Goal: Check status: Check status

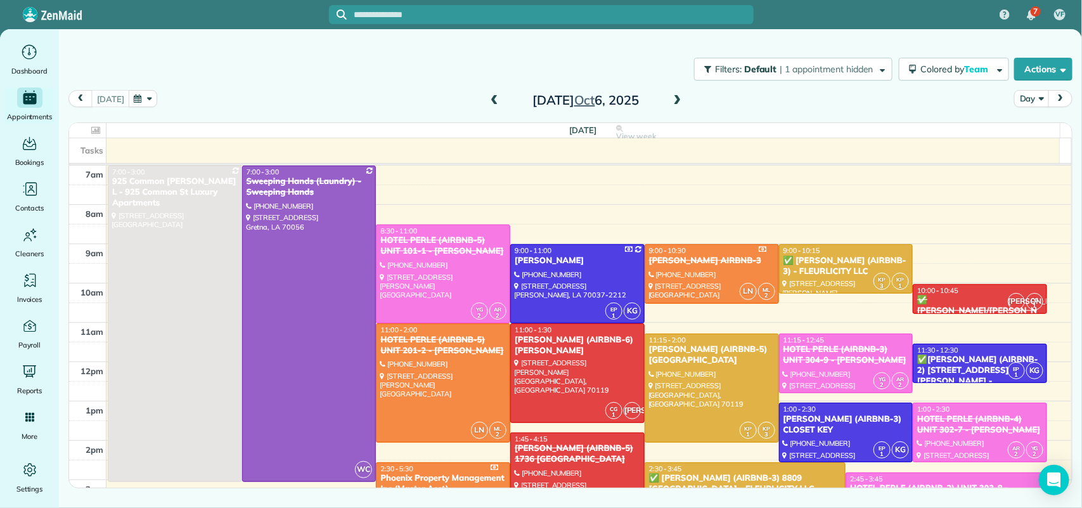
click at [494, 96] on span at bounding box center [494, 100] width 14 height 11
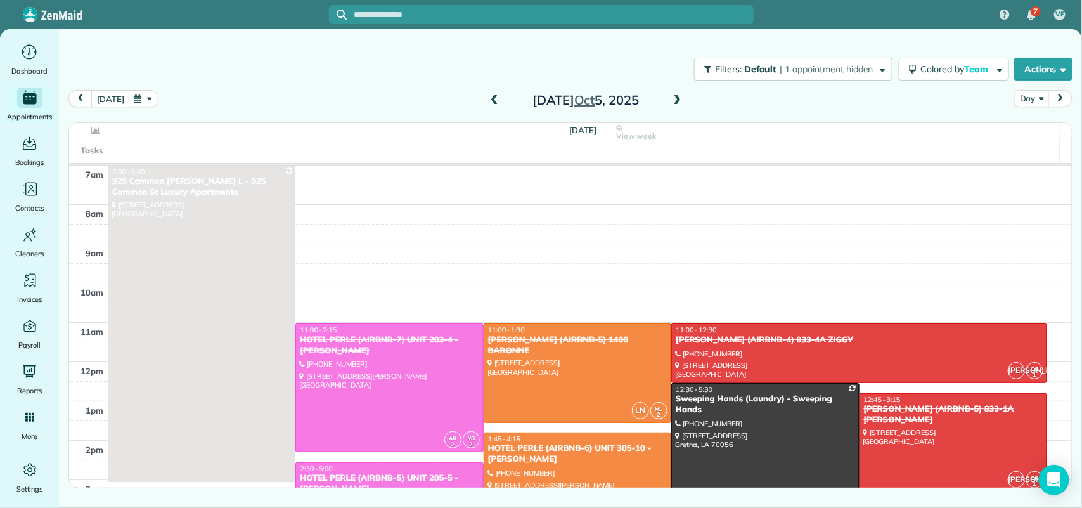
click at [494, 96] on span at bounding box center [494, 100] width 14 height 11
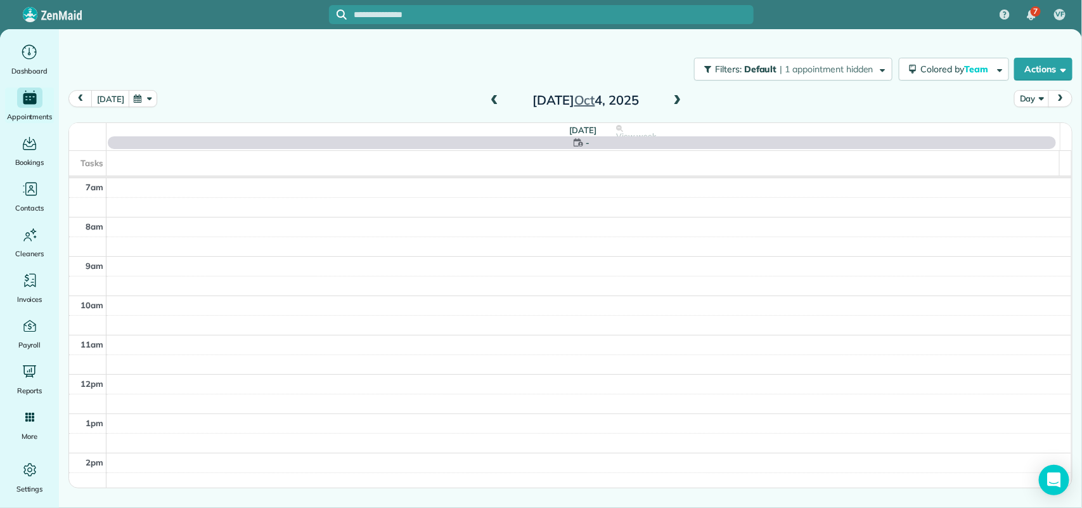
click at [494, 96] on span at bounding box center [494, 100] width 14 height 11
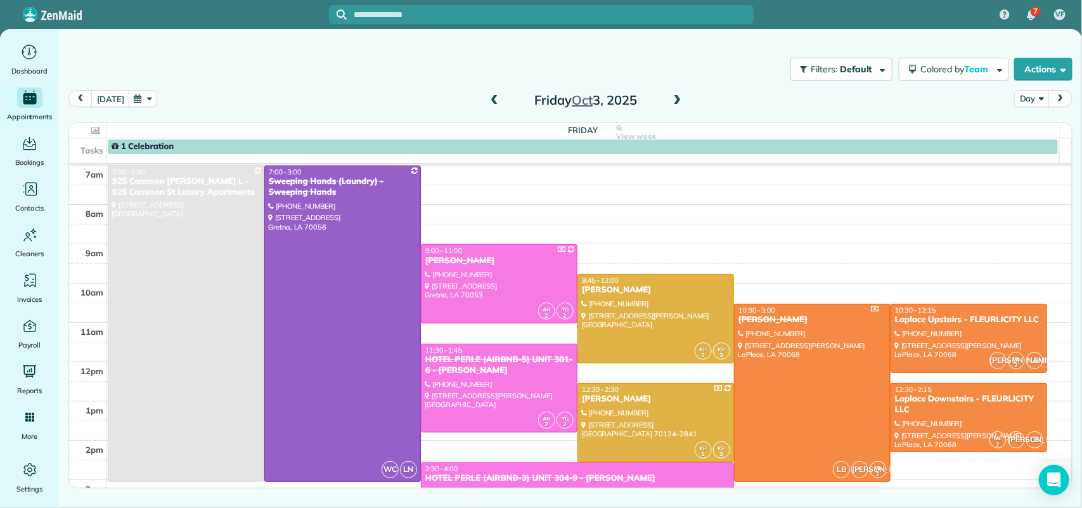
click at [494, 96] on span at bounding box center [494, 100] width 14 height 11
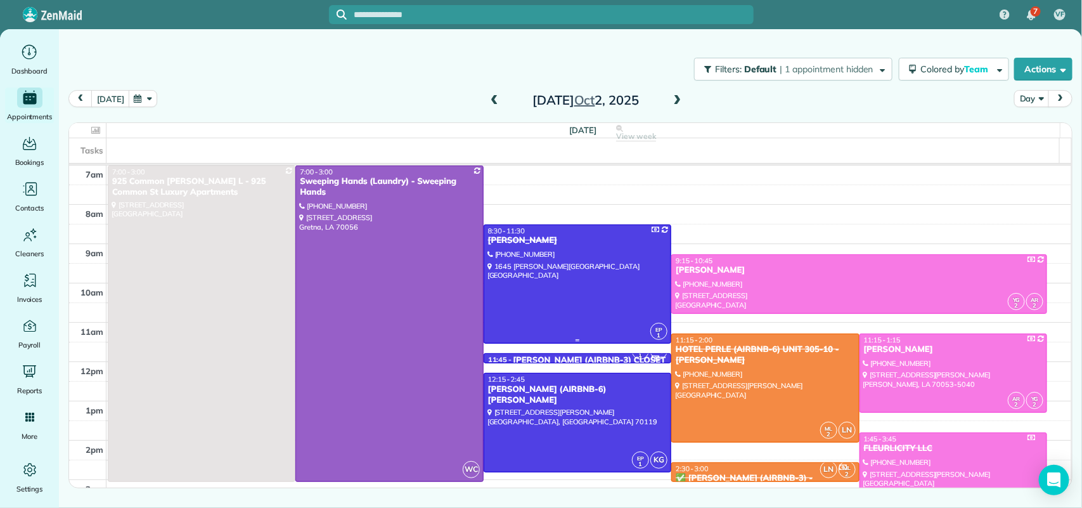
click at [580, 230] on div "8:30 - 11:30" at bounding box center [577, 230] width 180 height 9
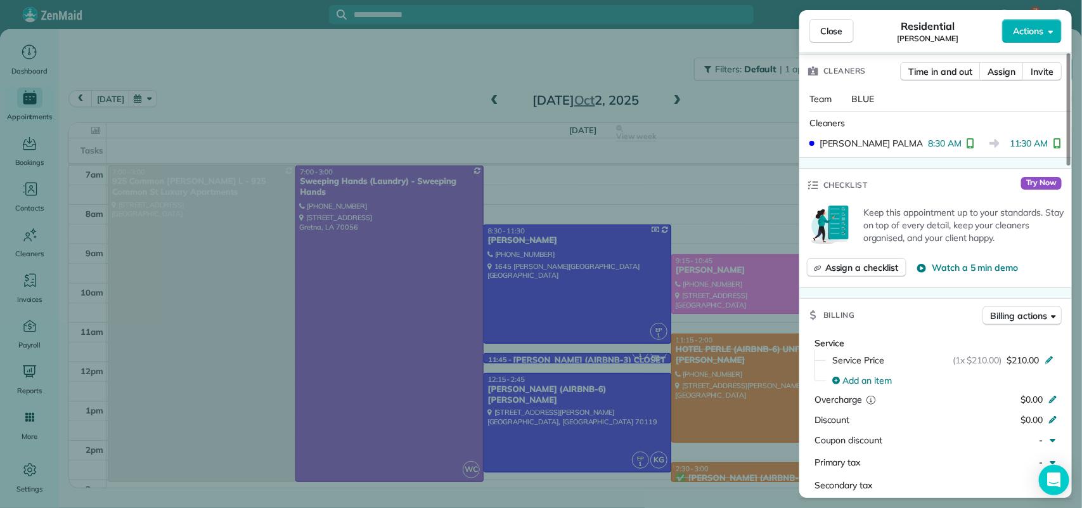
scroll to position [238, 0]
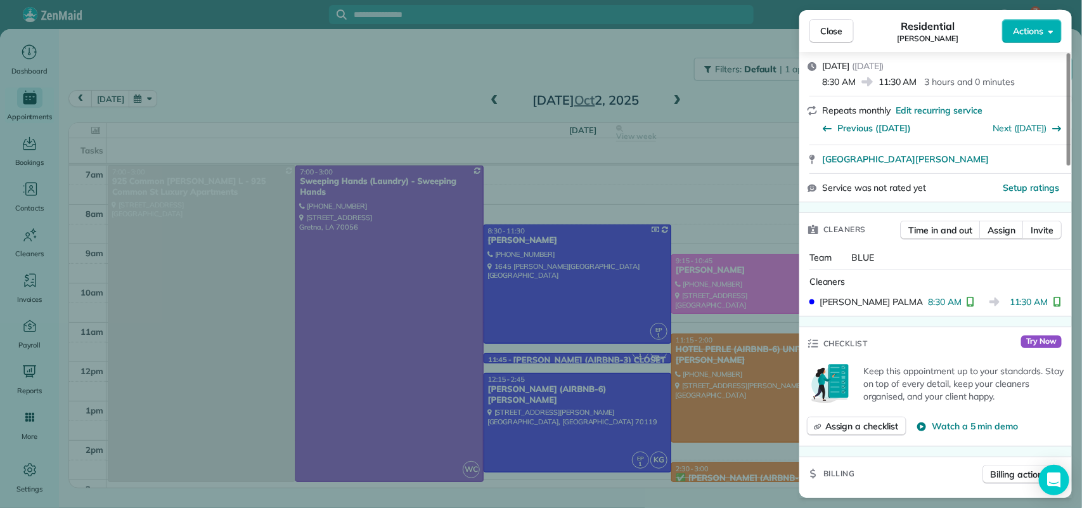
click at [660, 244] on div "Close Residential [PERSON_NAME] Actions Status Completed [PERSON_NAME] · Open p…" at bounding box center [541, 254] width 1082 height 508
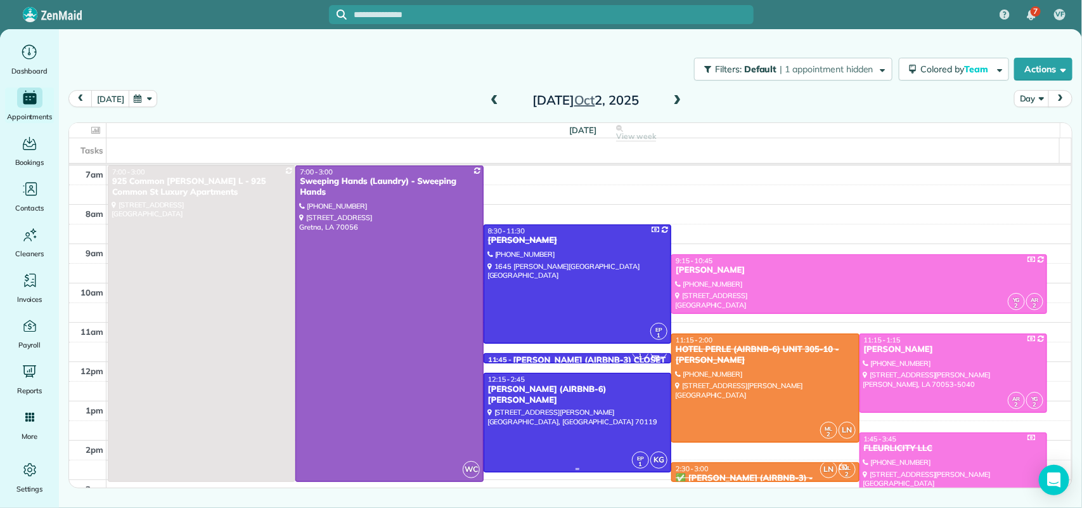
click at [570, 409] on div at bounding box center [577, 422] width 186 height 98
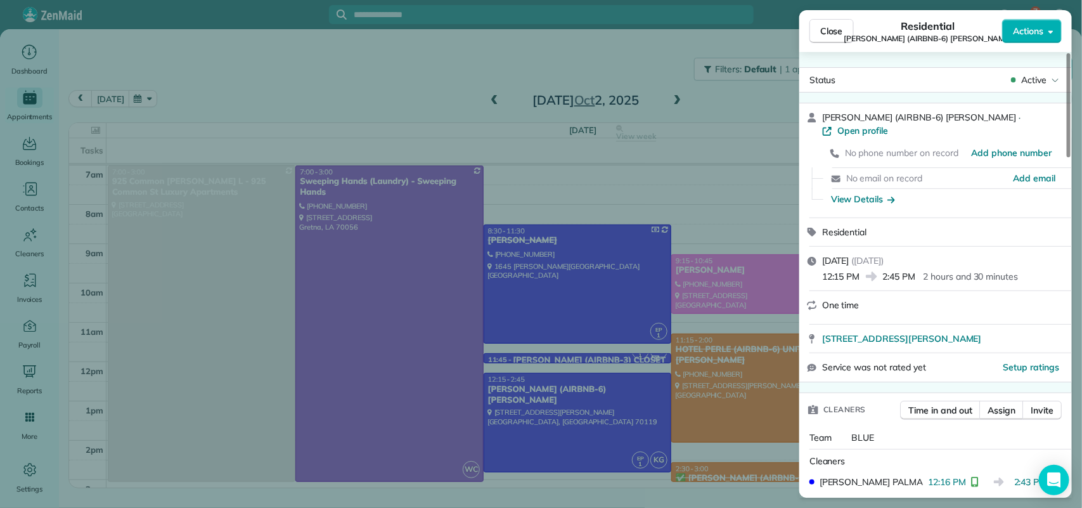
scroll to position [79, 0]
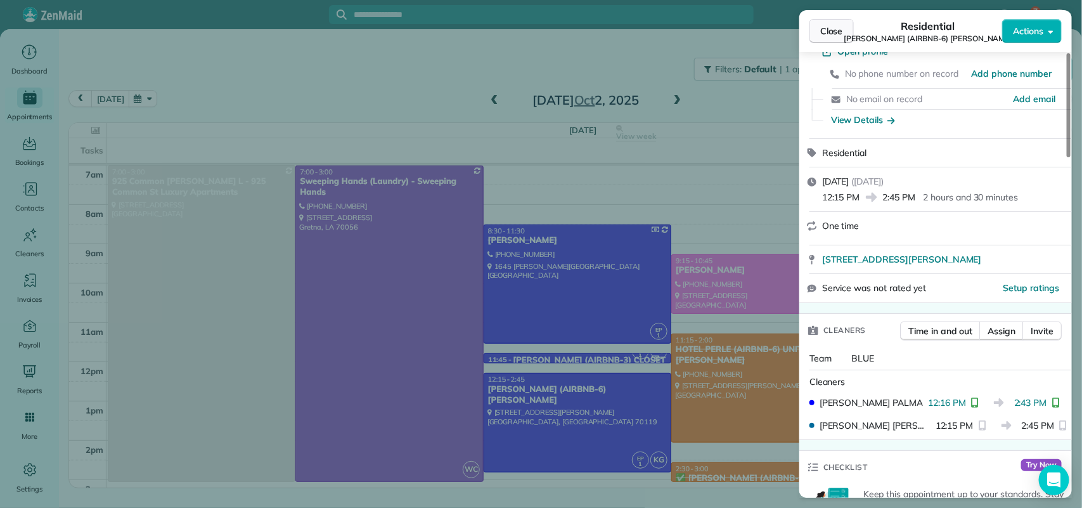
click at [826, 32] on span "Close" at bounding box center [831, 31] width 23 height 13
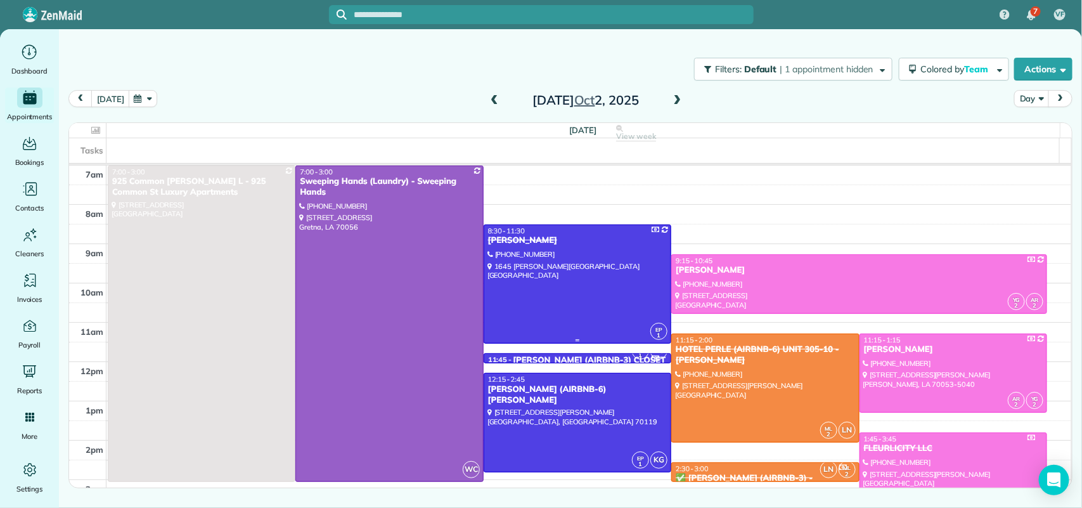
click at [550, 235] on div "8:30 - 11:30" at bounding box center [577, 230] width 180 height 9
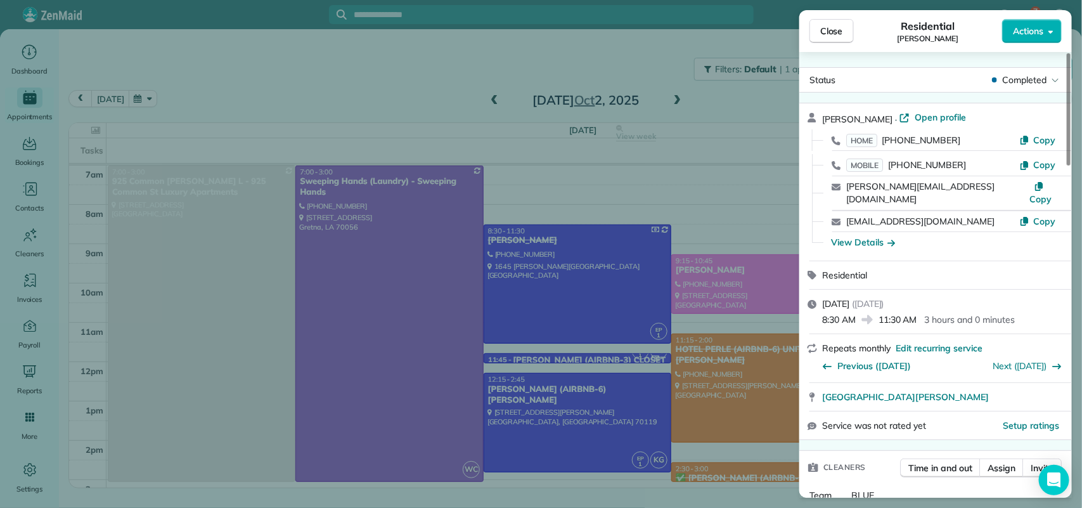
scroll to position [238, 0]
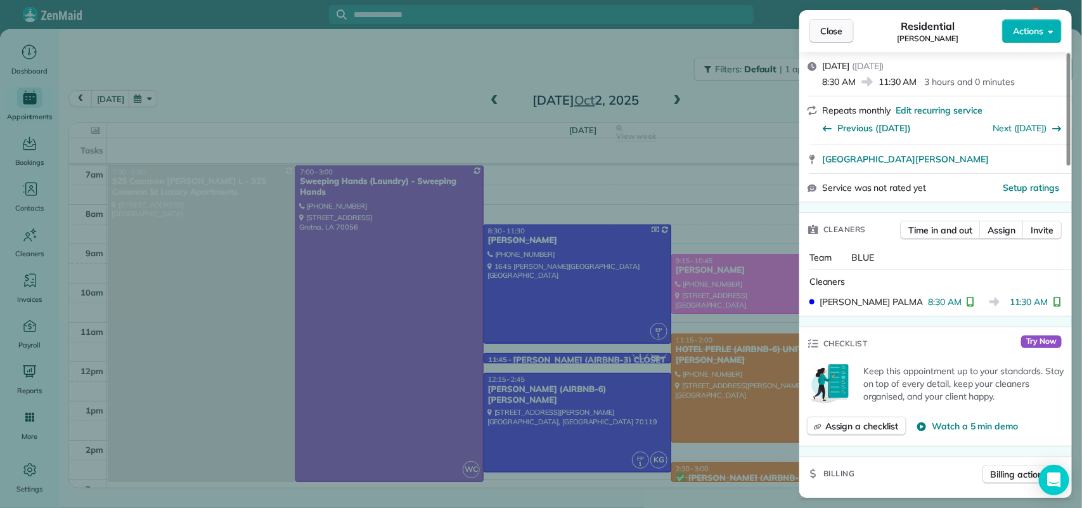
click at [821, 27] on span "Close" at bounding box center [831, 31] width 23 height 13
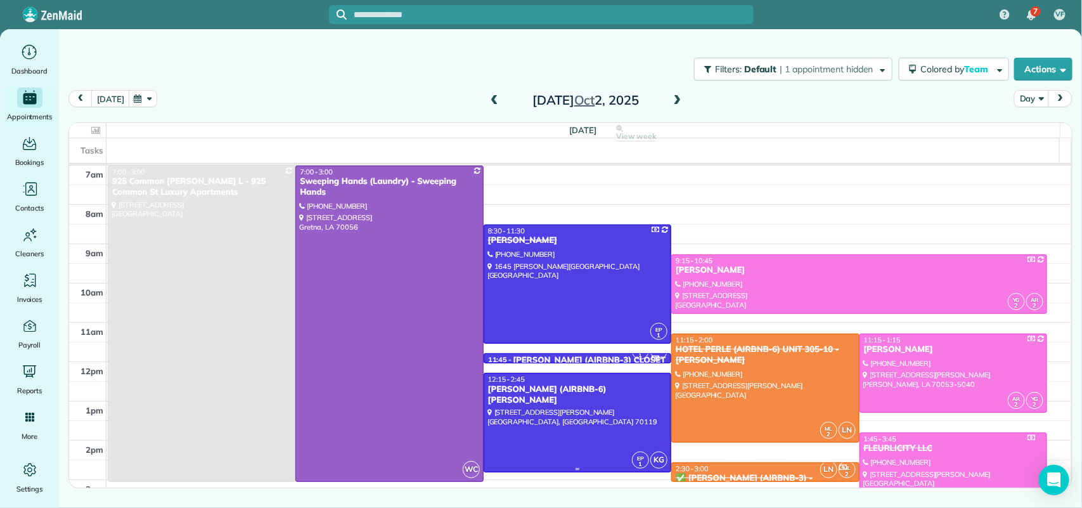
click at [543, 446] on div at bounding box center [577, 422] width 186 height 98
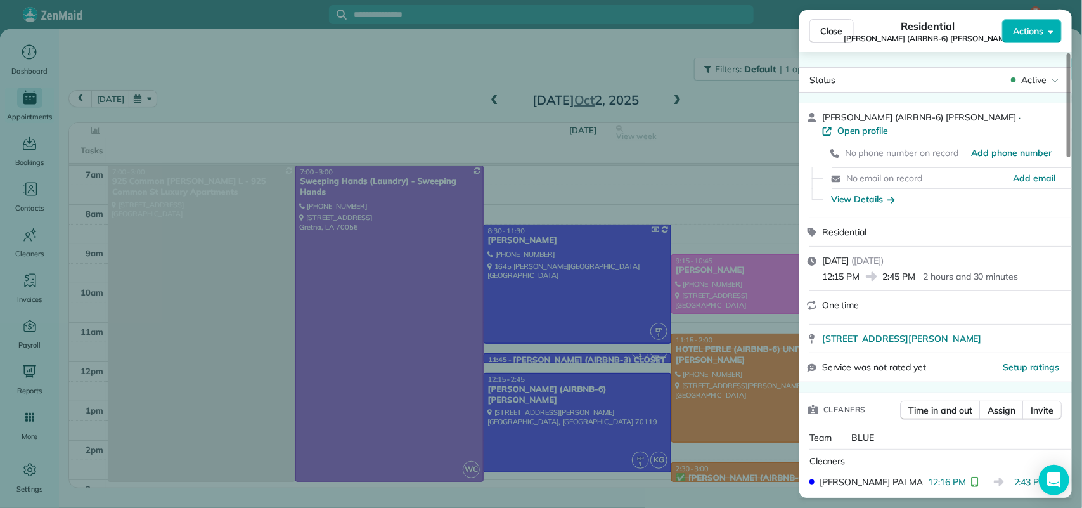
scroll to position [79, 0]
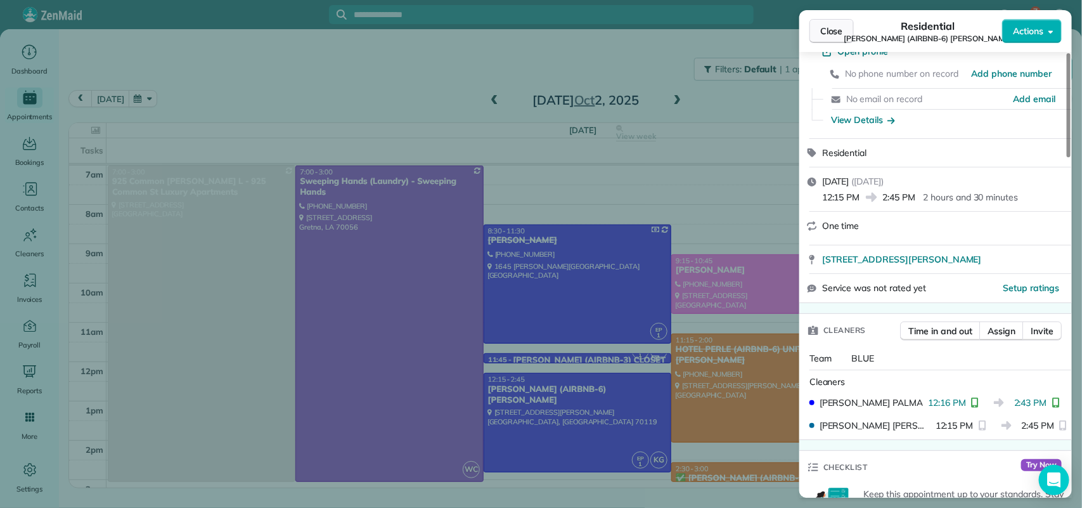
click at [835, 32] on span "Close" at bounding box center [831, 31] width 23 height 13
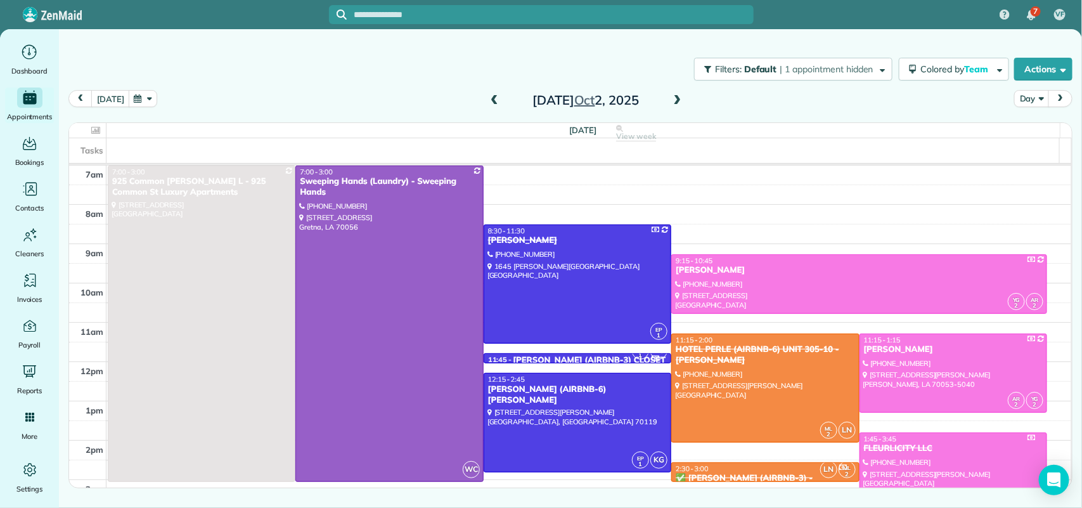
click at [671, 105] on span at bounding box center [678, 100] width 14 height 11
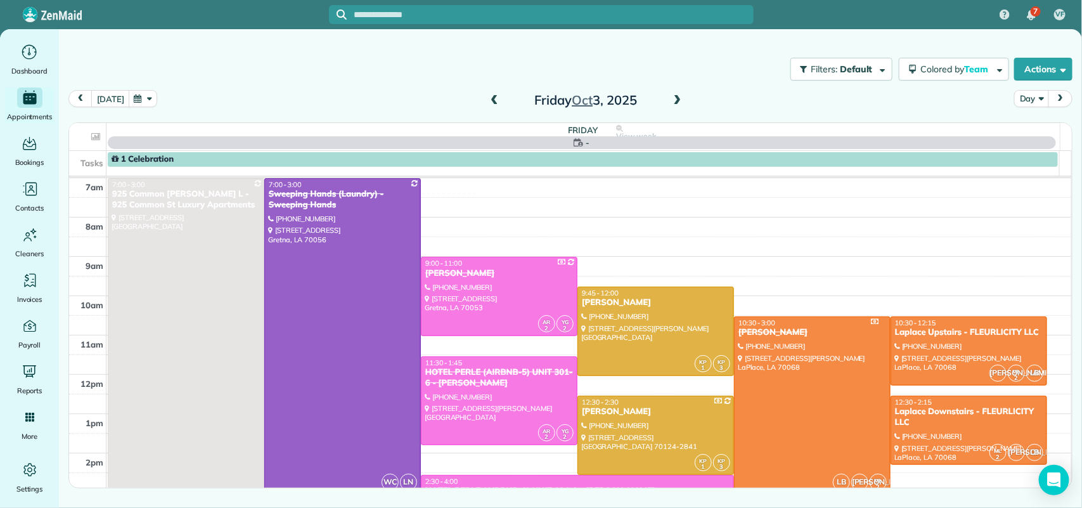
click at [671, 105] on span at bounding box center [678, 100] width 14 height 11
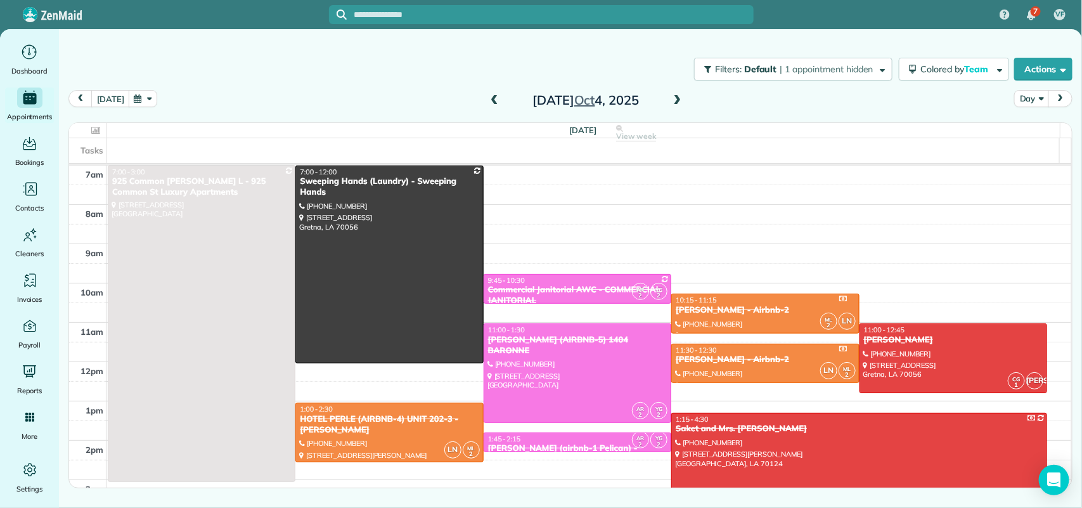
click at [671, 105] on span at bounding box center [678, 100] width 14 height 11
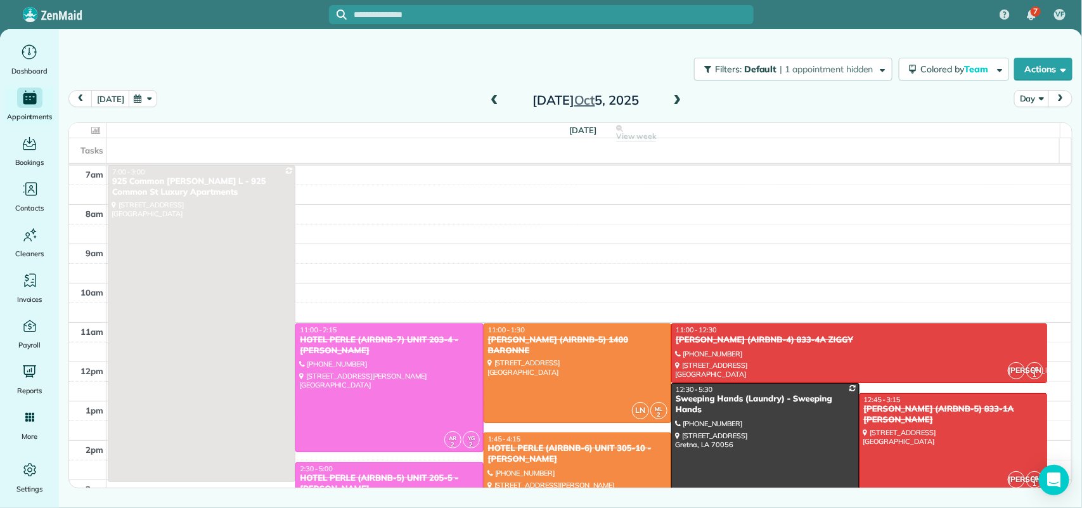
click at [671, 105] on span at bounding box center [678, 100] width 14 height 11
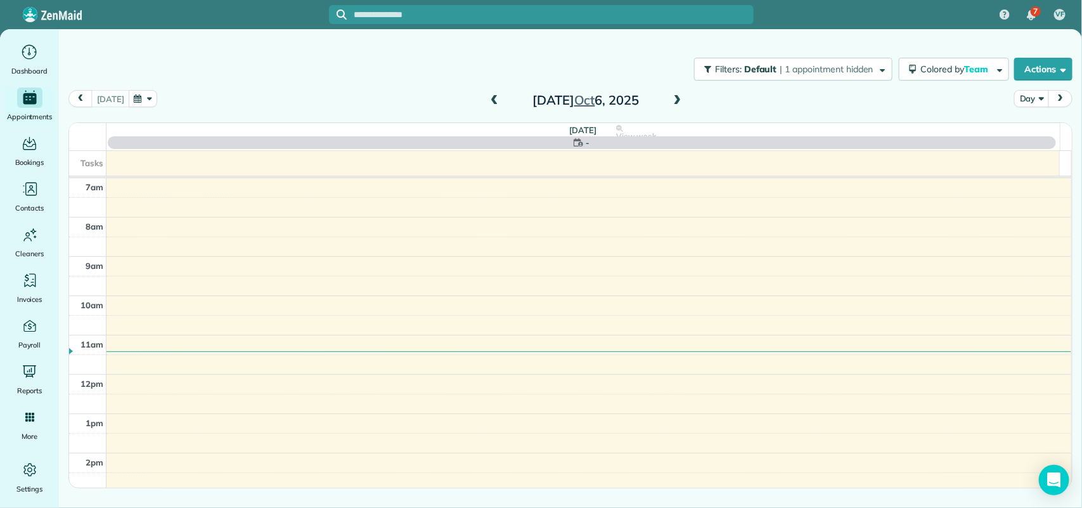
click at [493, 100] on span at bounding box center [494, 100] width 14 height 11
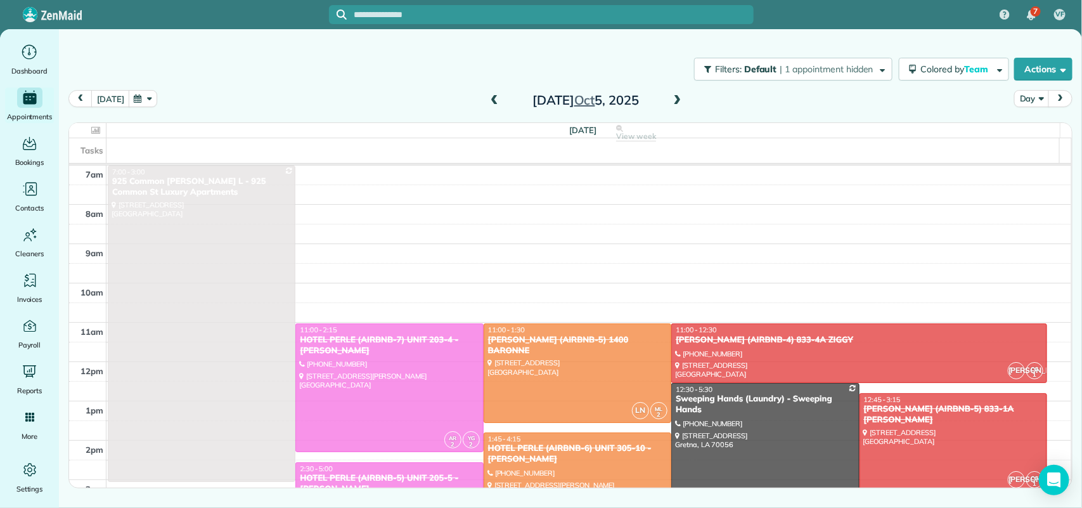
click at [678, 103] on span at bounding box center [678, 100] width 14 height 11
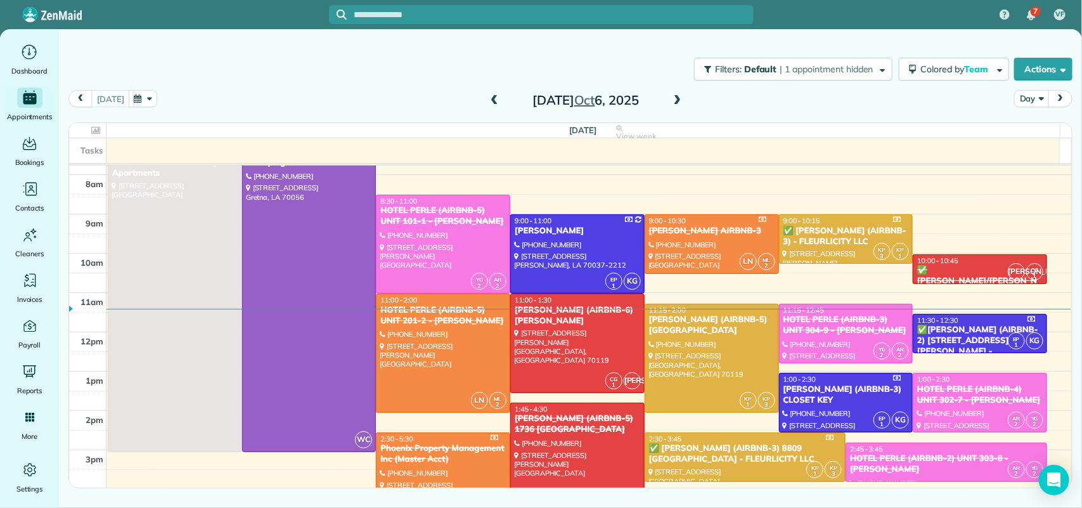
scroll to position [79, 0]
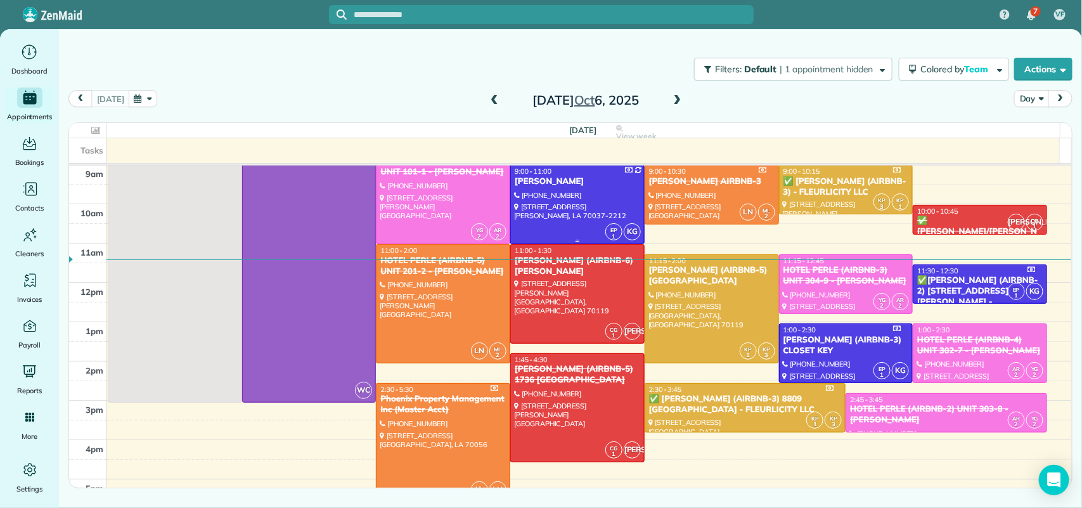
click at [526, 181] on div "[PERSON_NAME]" at bounding box center [577, 181] width 127 height 11
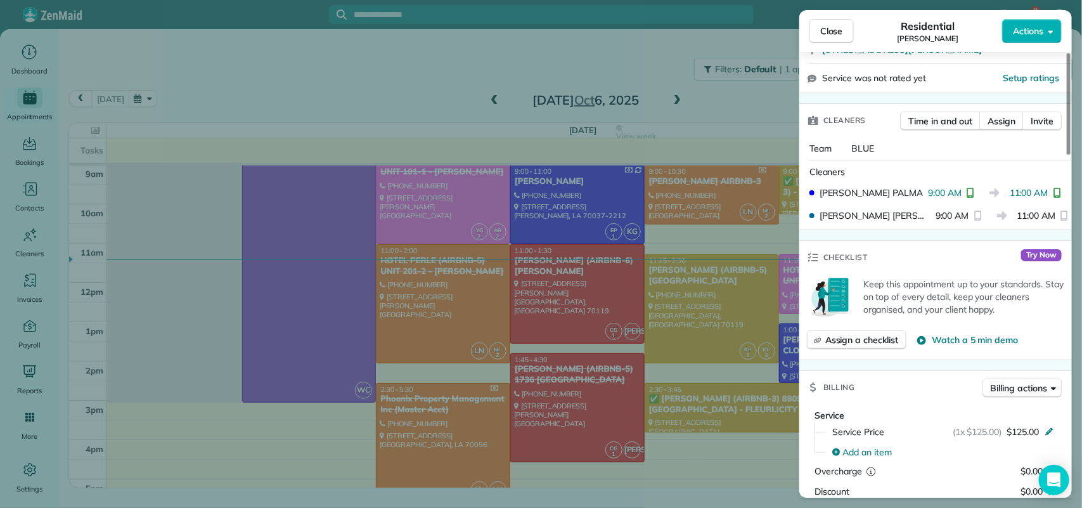
scroll to position [238, 0]
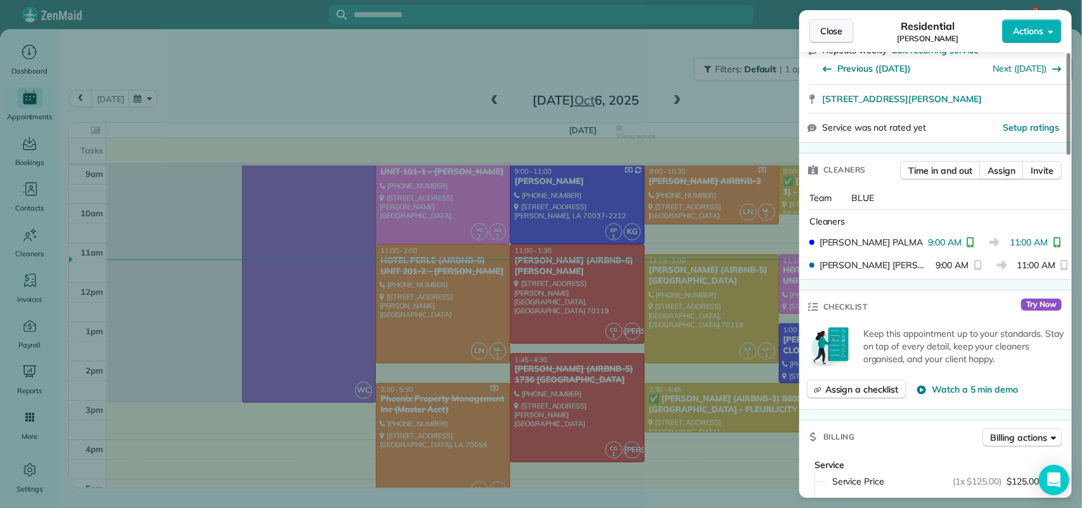
click at [828, 26] on span "Close" at bounding box center [831, 31] width 23 height 13
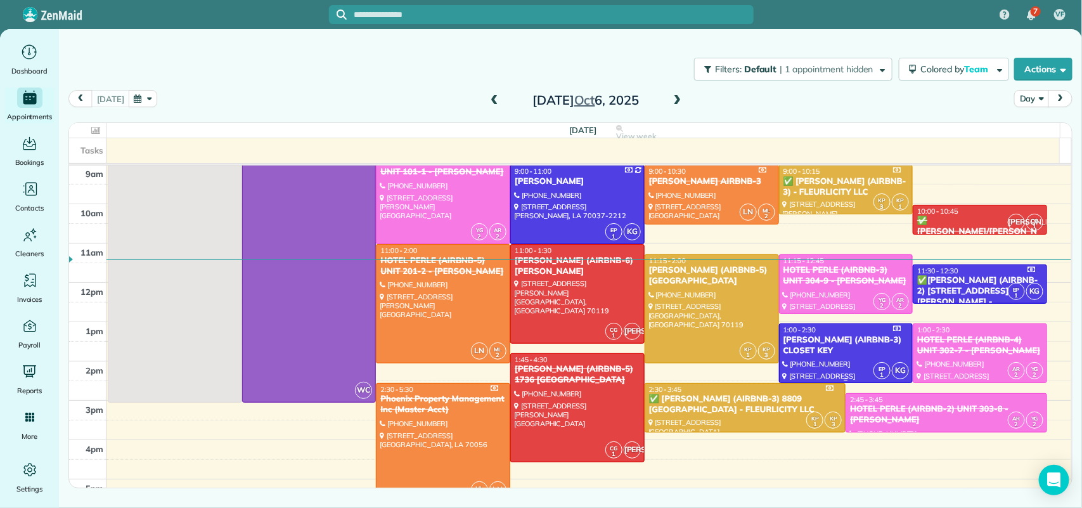
click at [832, 353] on div "[PERSON_NAME] (AIRBNB-3) CLOSET KEY" at bounding box center [846, 346] width 127 height 22
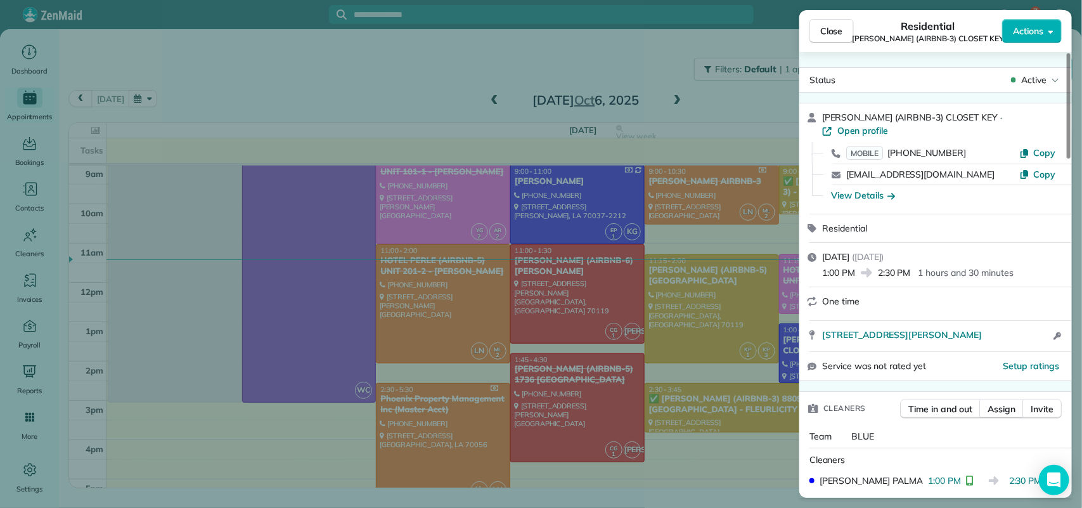
scroll to position [158, 0]
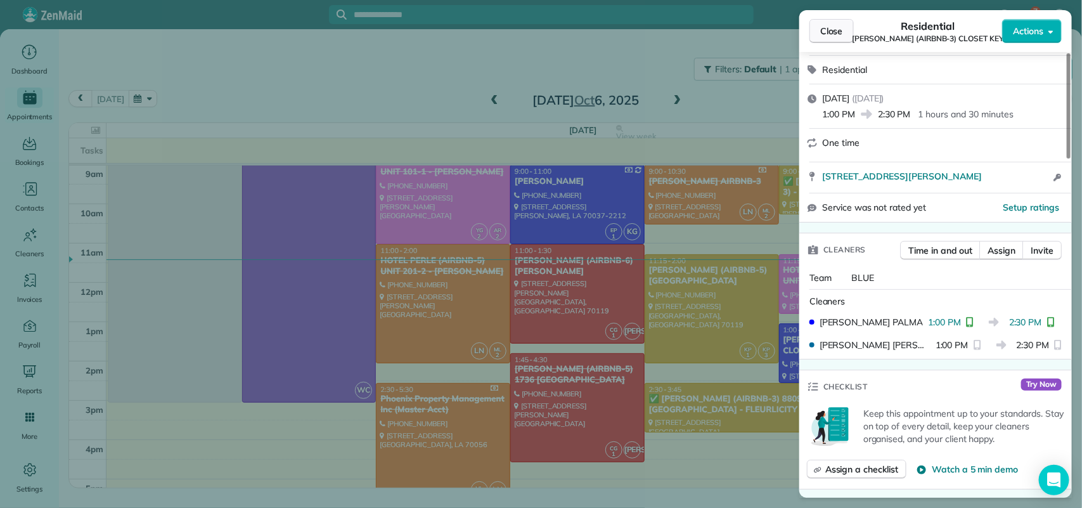
click at [824, 32] on span "Close" at bounding box center [831, 31] width 23 height 13
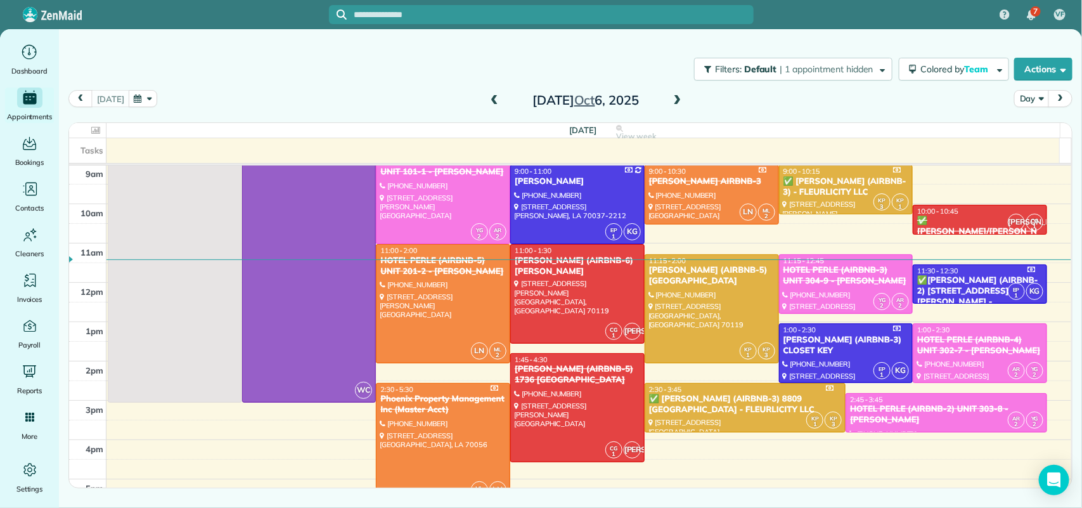
click at [676, 99] on span at bounding box center [678, 100] width 14 height 11
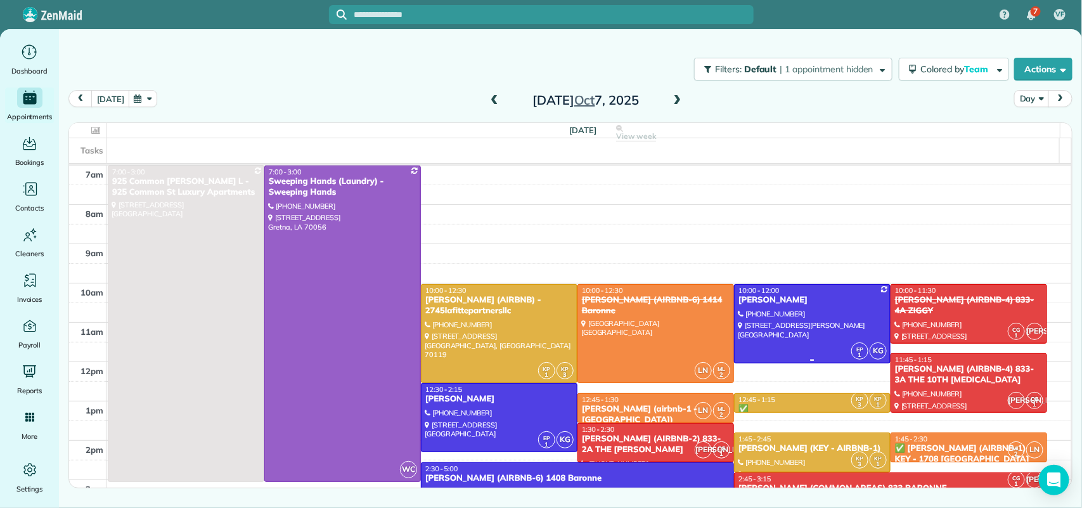
click at [747, 311] on div at bounding box center [812, 324] width 155 height 78
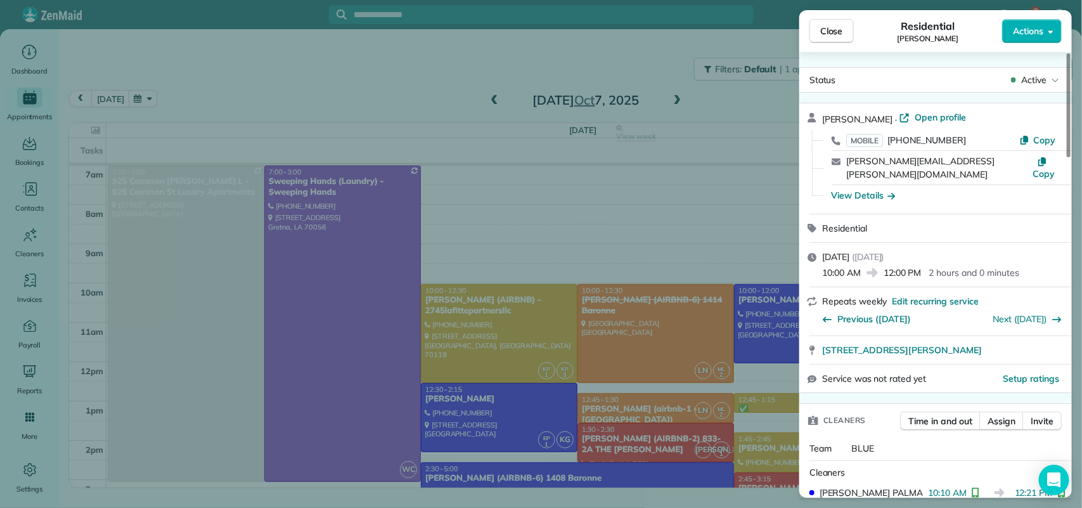
scroll to position [158, 0]
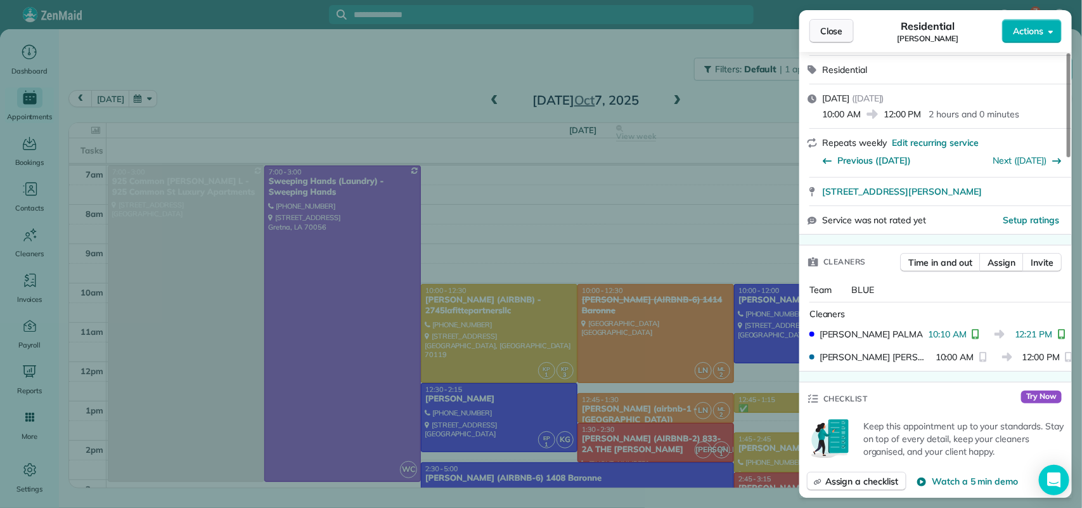
click at [835, 36] on span "Close" at bounding box center [831, 31] width 23 height 13
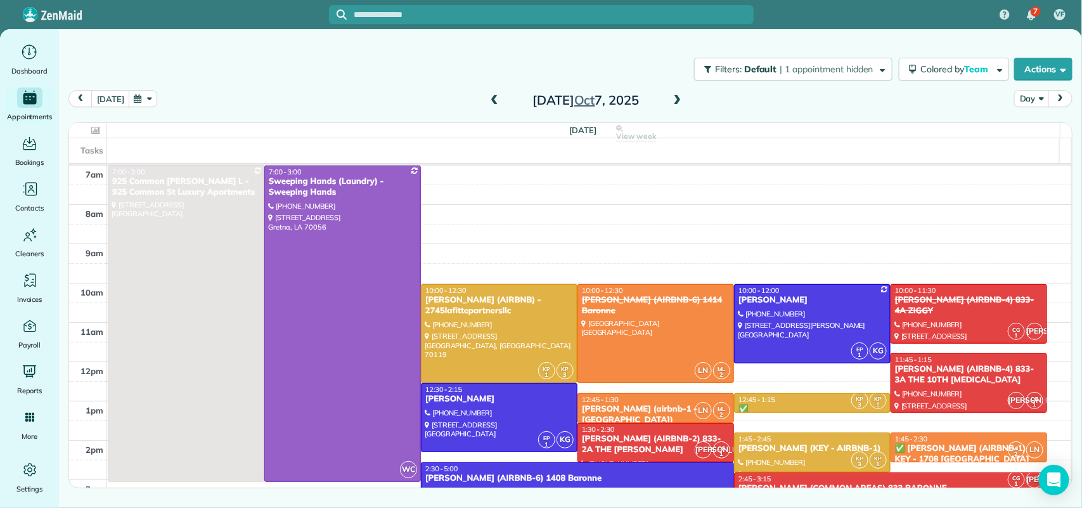
click at [496, 100] on span at bounding box center [494, 100] width 14 height 11
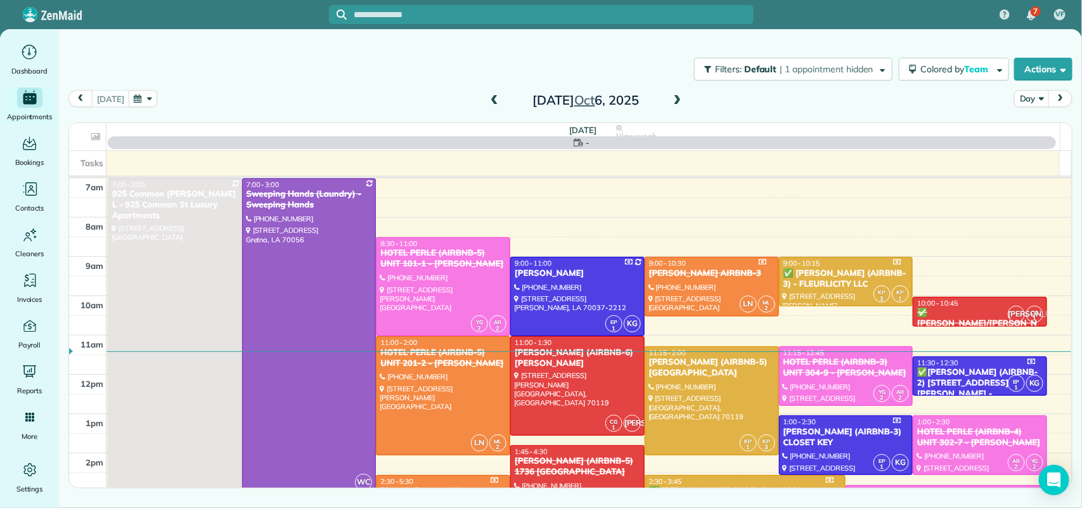
click at [496, 100] on span at bounding box center [494, 100] width 14 height 11
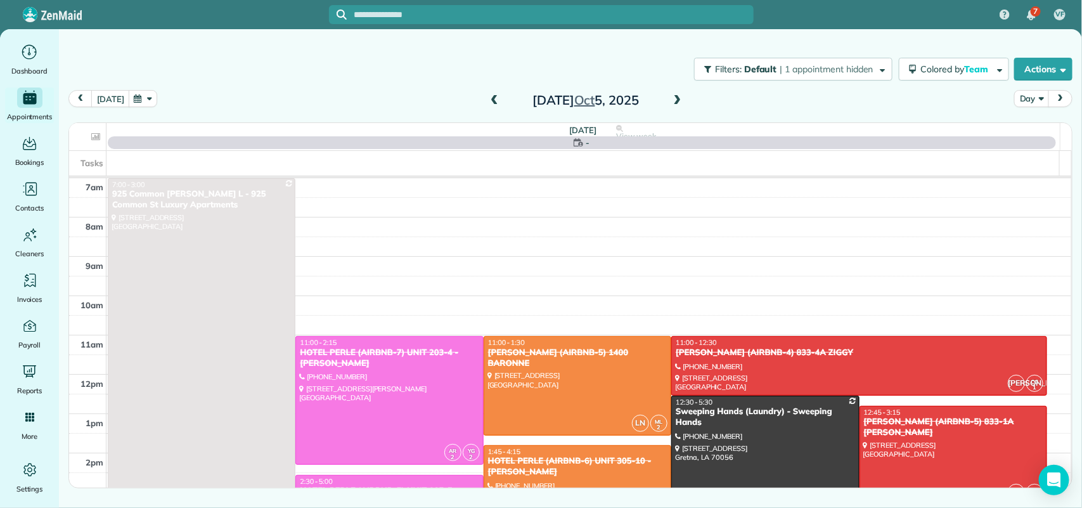
click at [496, 100] on span at bounding box center [494, 100] width 14 height 11
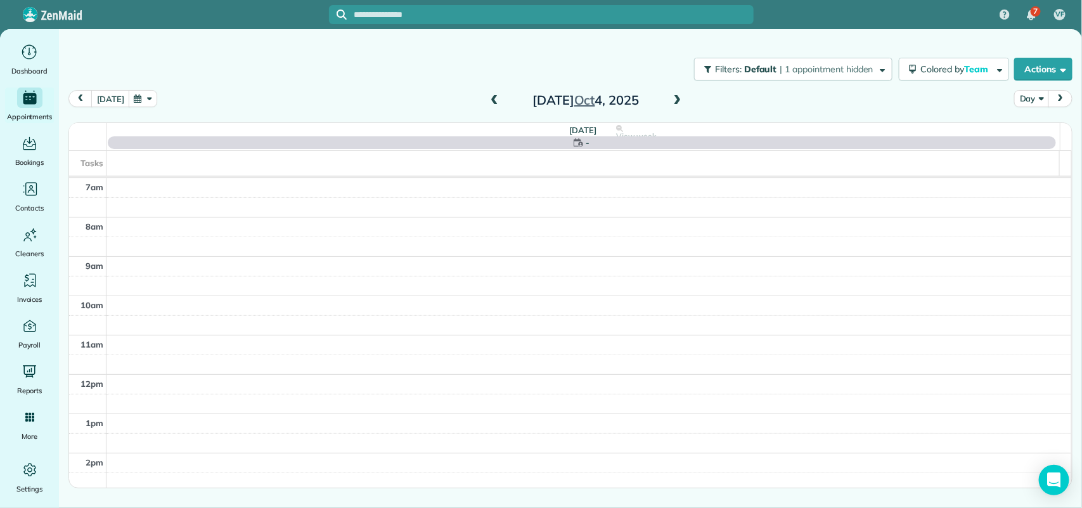
click at [496, 100] on span at bounding box center [494, 100] width 14 height 11
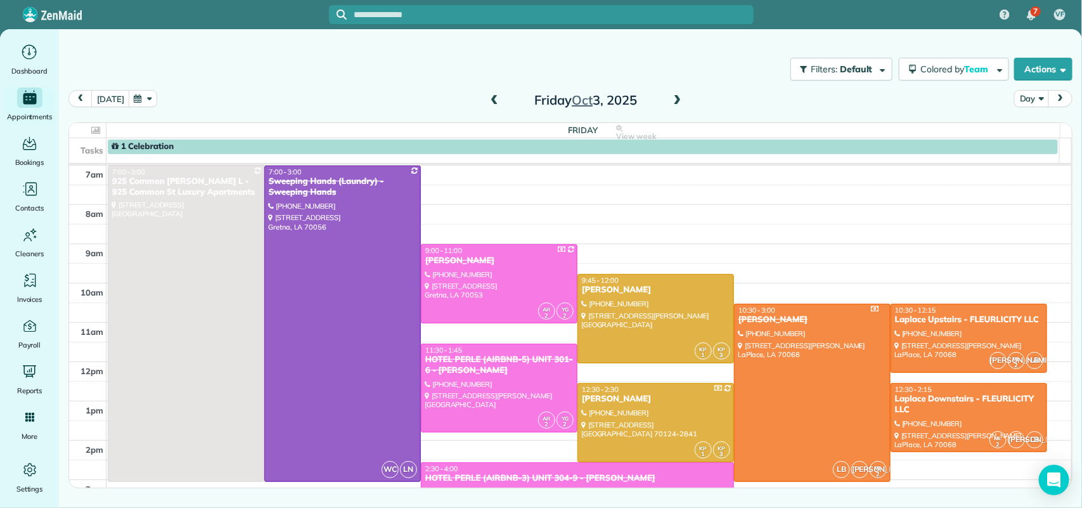
click at [496, 100] on span at bounding box center [494, 100] width 14 height 11
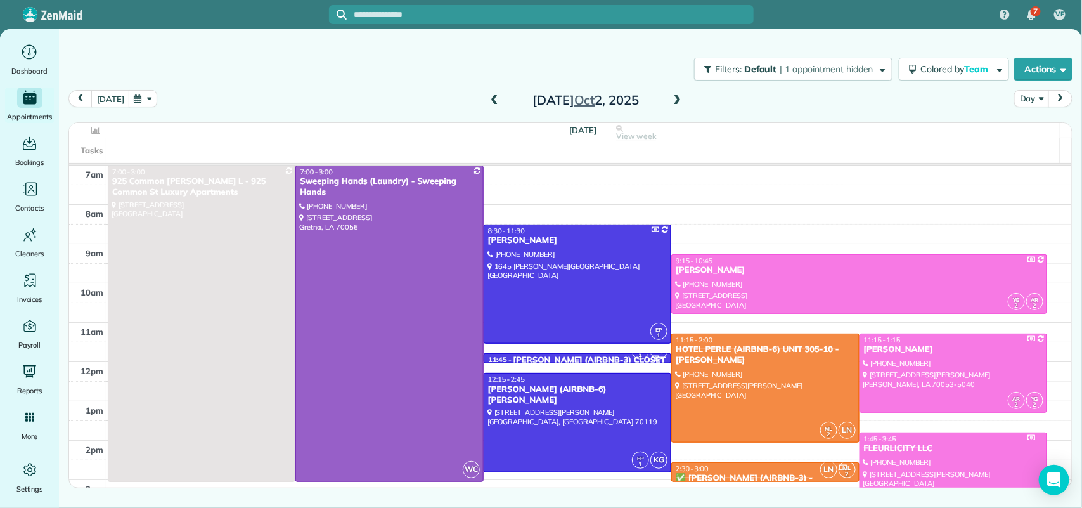
click at [683, 97] on div "[DATE]" at bounding box center [585, 100] width 203 height 20
click at [678, 96] on span at bounding box center [678, 100] width 14 height 11
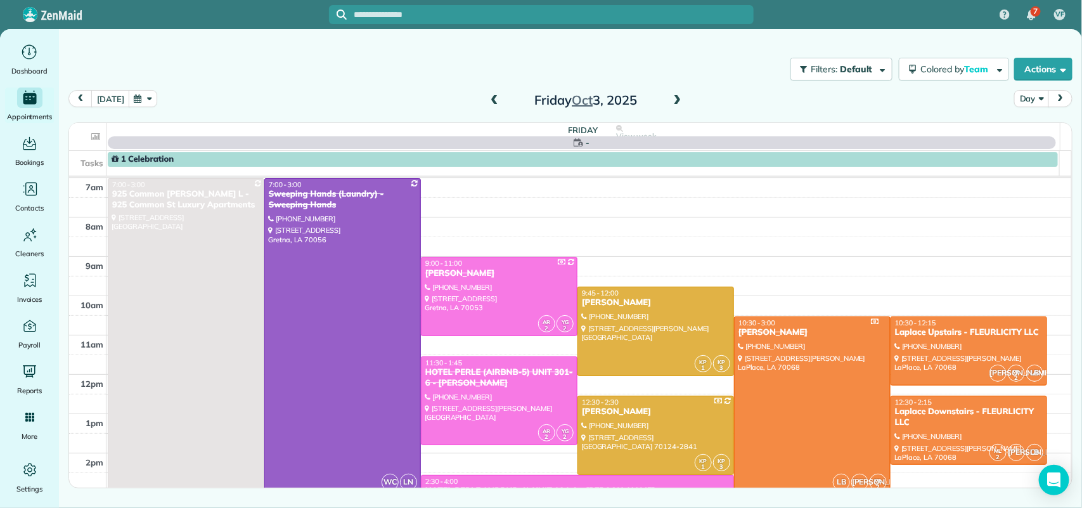
click at [678, 96] on span at bounding box center [678, 100] width 14 height 11
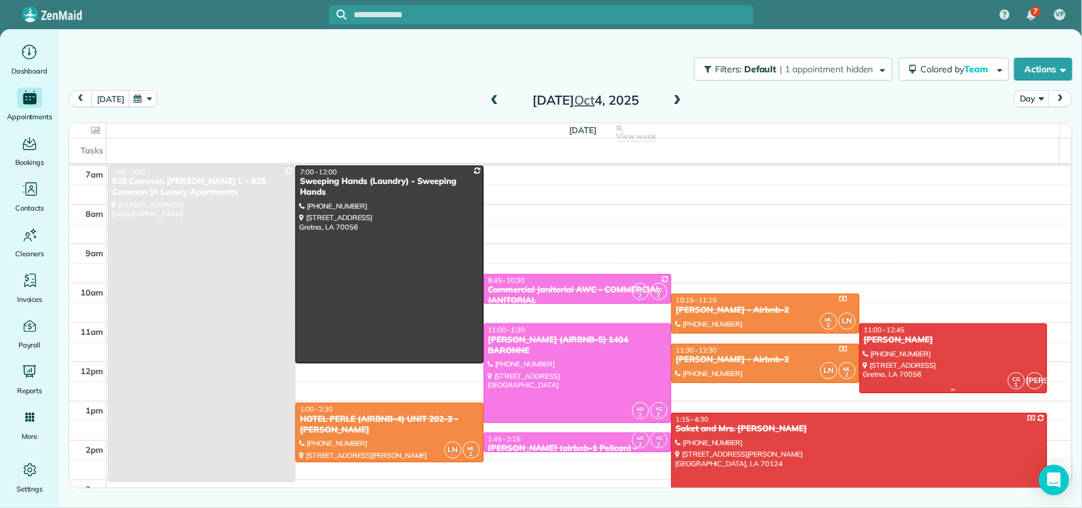
click at [891, 347] on div at bounding box center [953, 358] width 186 height 68
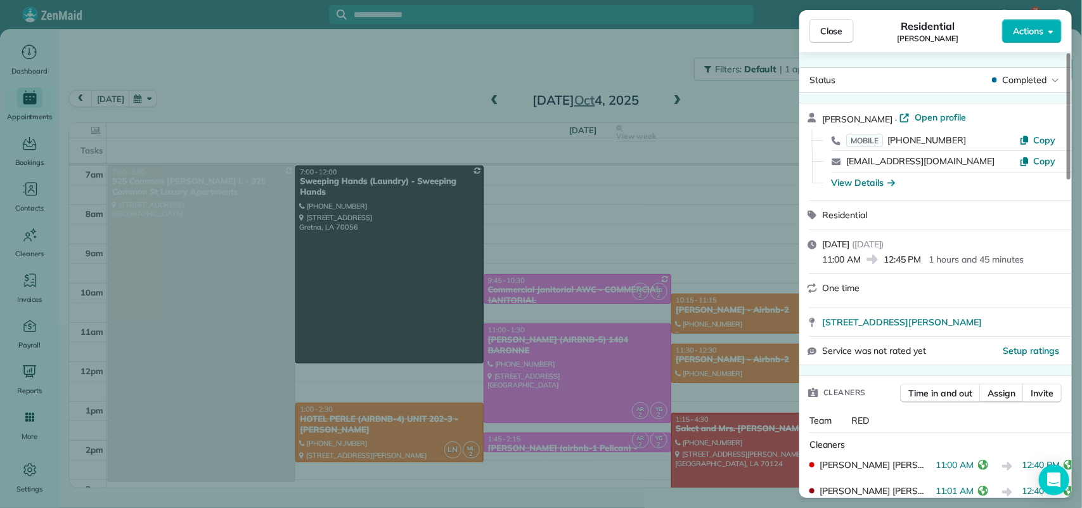
scroll to position [158, 0]
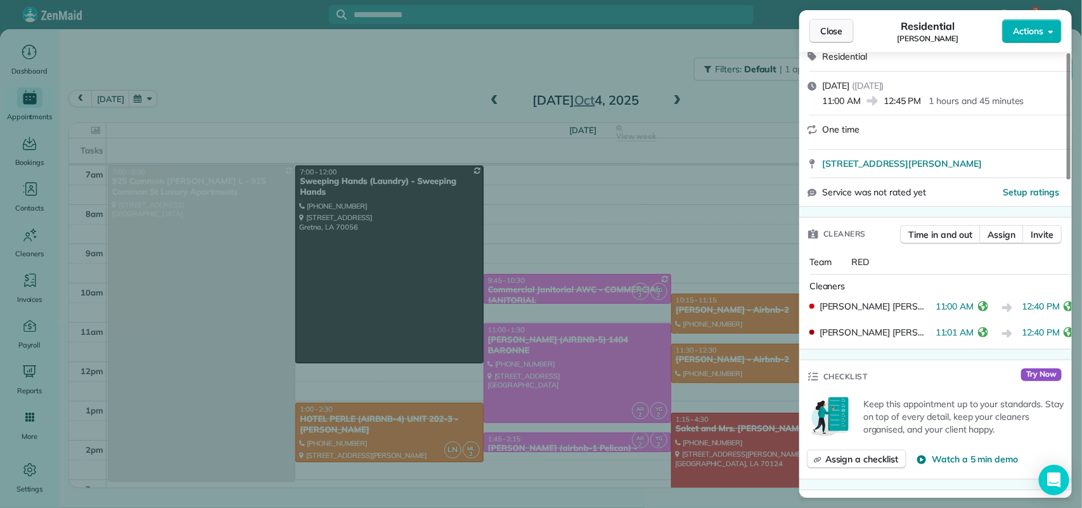
click at [830, 27] on span "Close" at bounding box center [831, 31] width 23 height 13
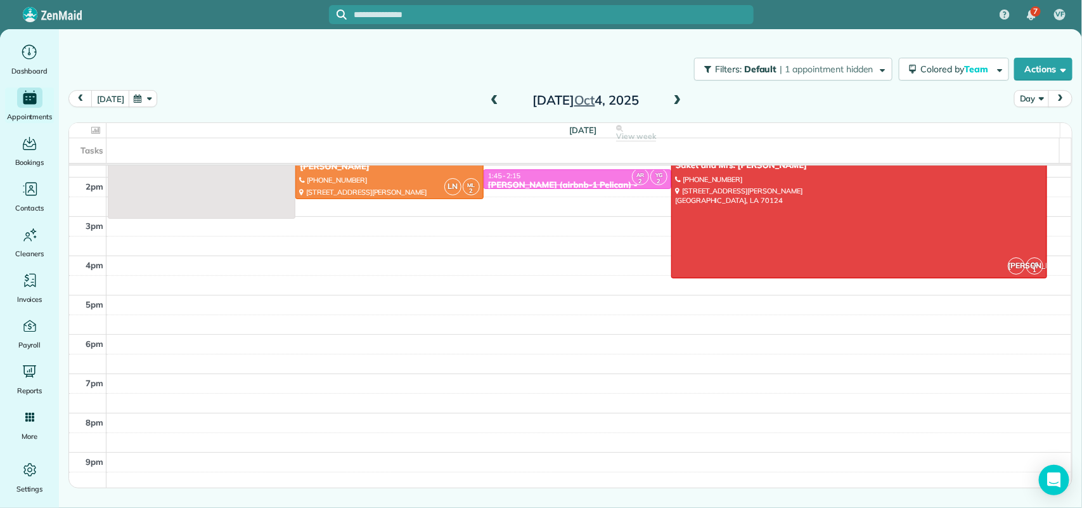
scroll to position [238, 0]
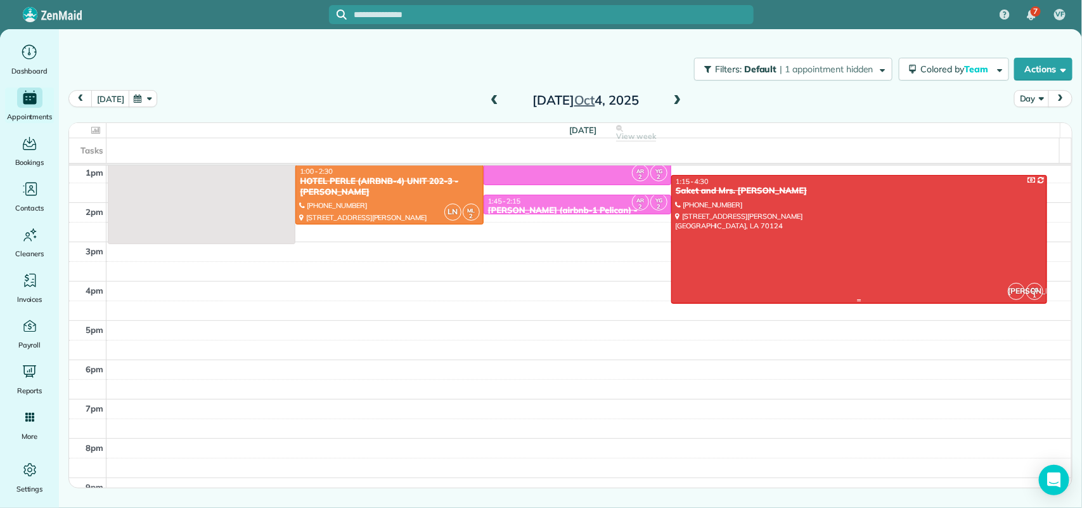
click at [764, 252] on div at bounding box center [859, 239] width 375 height 127
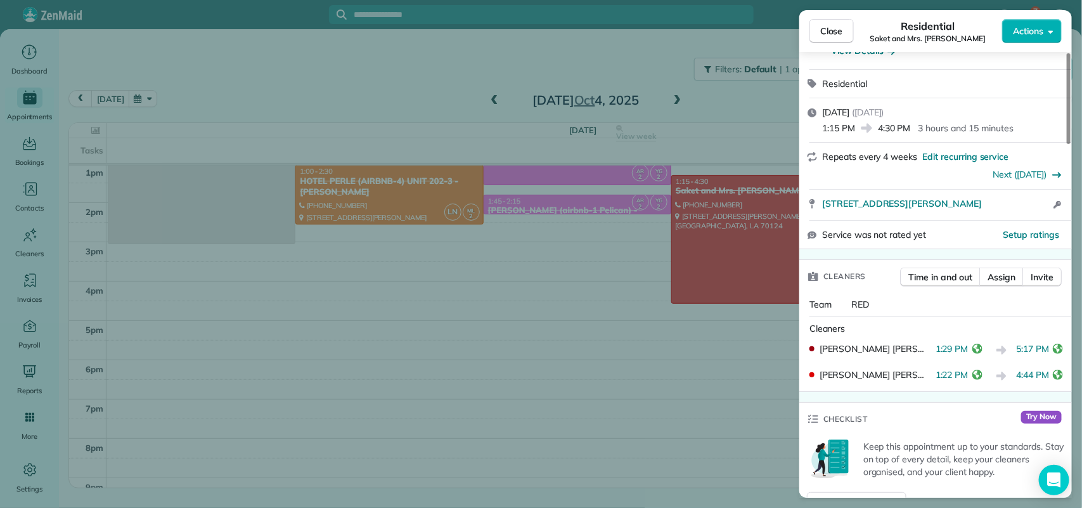
scroll to position [158, 0]
click at [843, 30] on span "Close" at bounding box center [831, 31] width 23 height 13
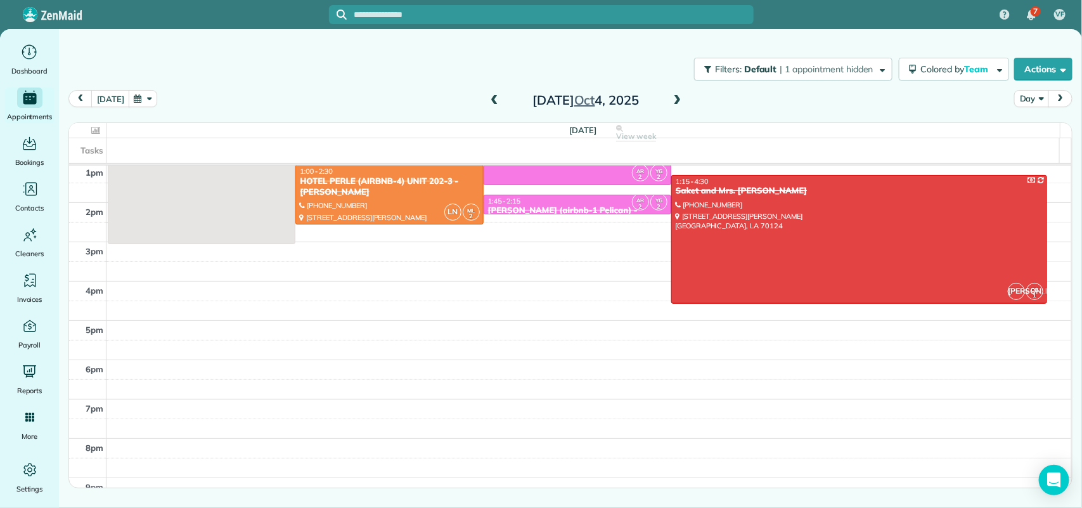
click at [680, 103] on span at bounding box center [678, 100] width 14 height 11
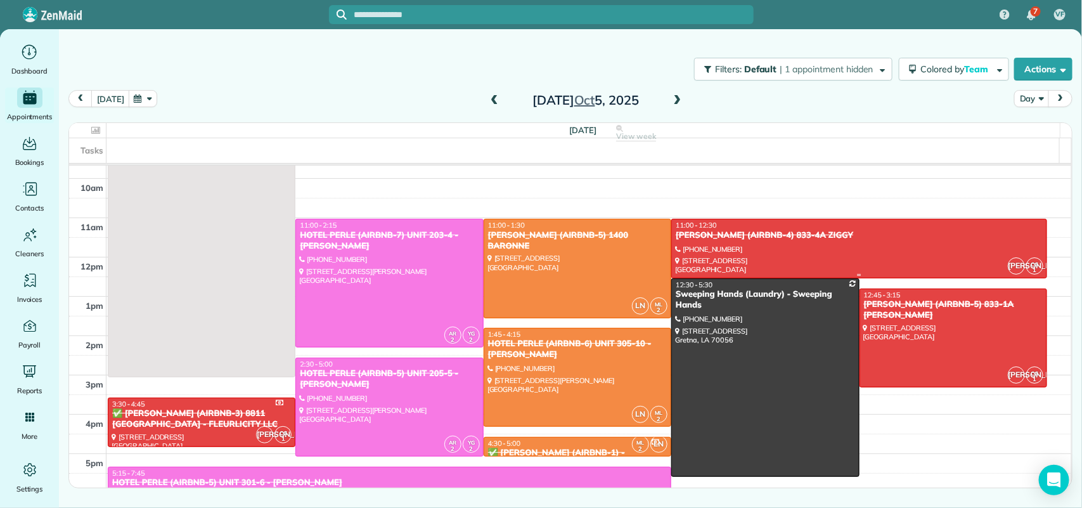
scroll to position [79, 0]
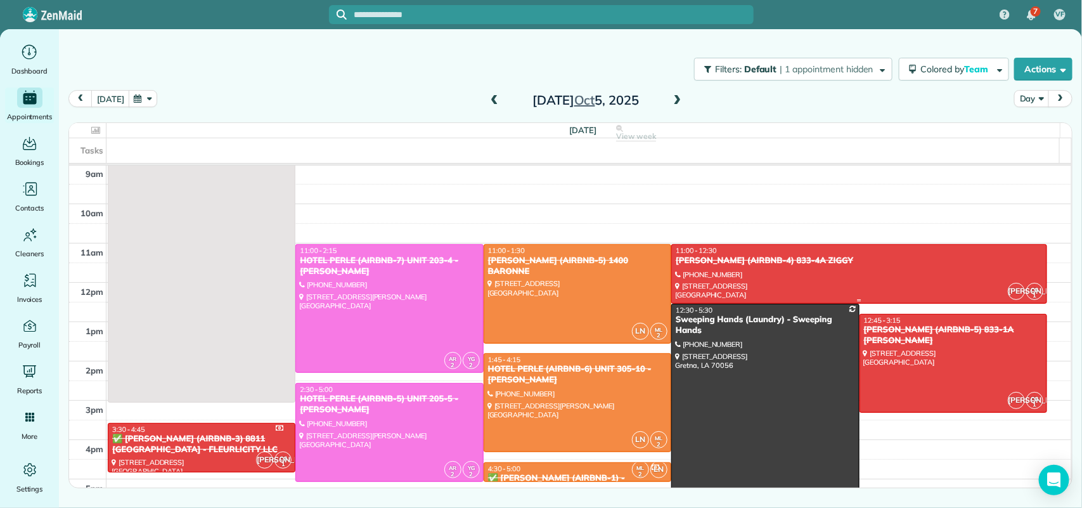
click at [886, 276] on div at bounding box center [859, 274] width 375 height 58
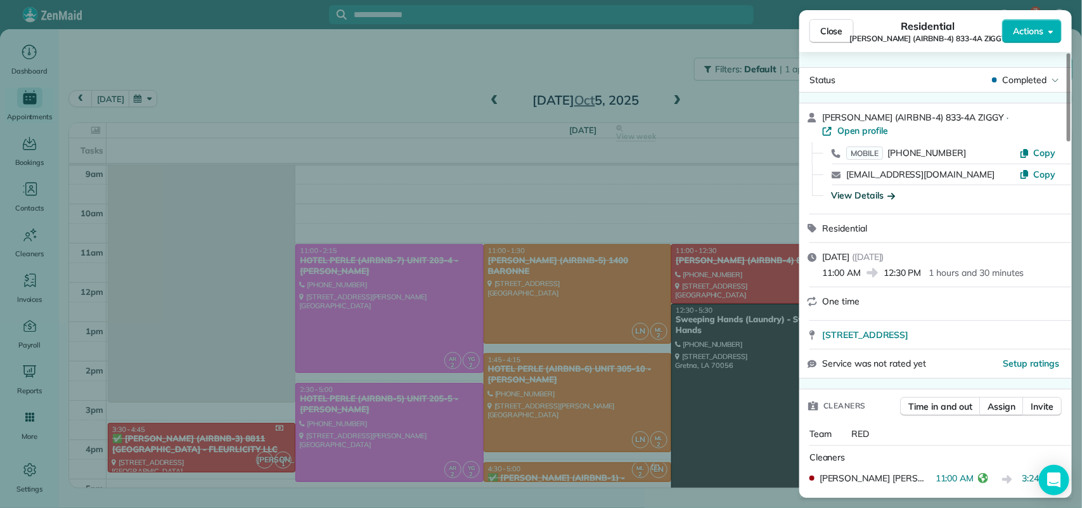
scroll to position [317, 0]
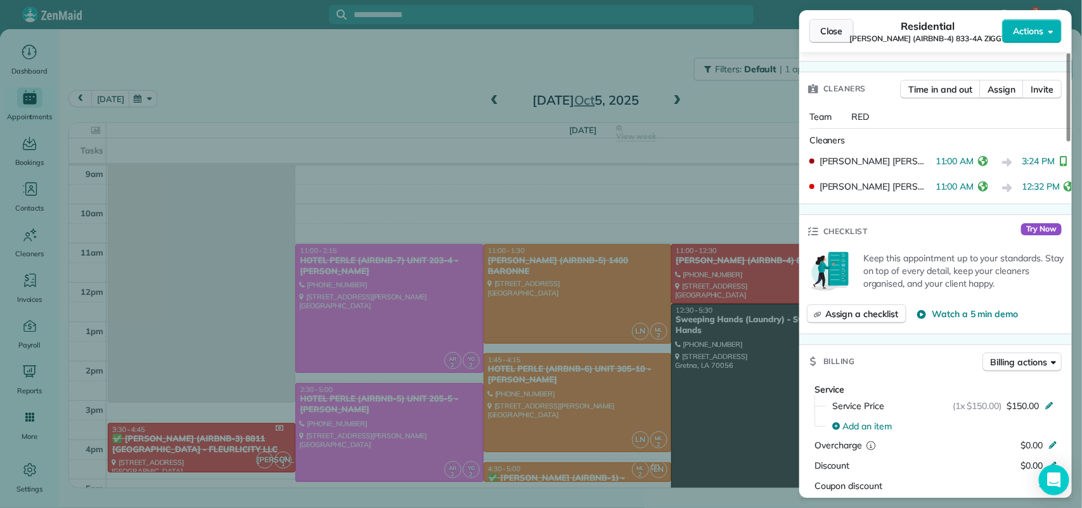
click at [828, 20] on button "Close" at bounding box center [831, 31] width 44 height 24
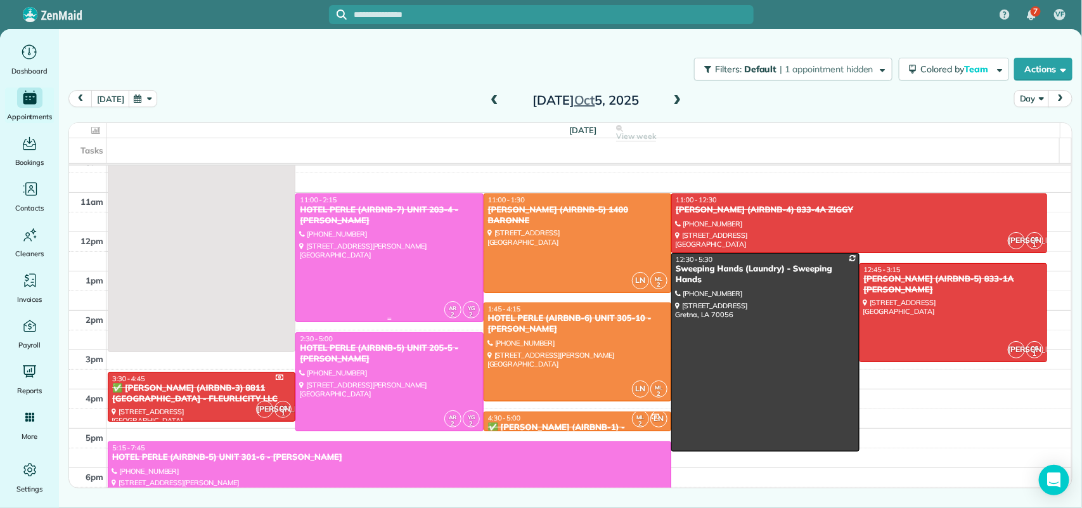
scroll to position [158, 0]
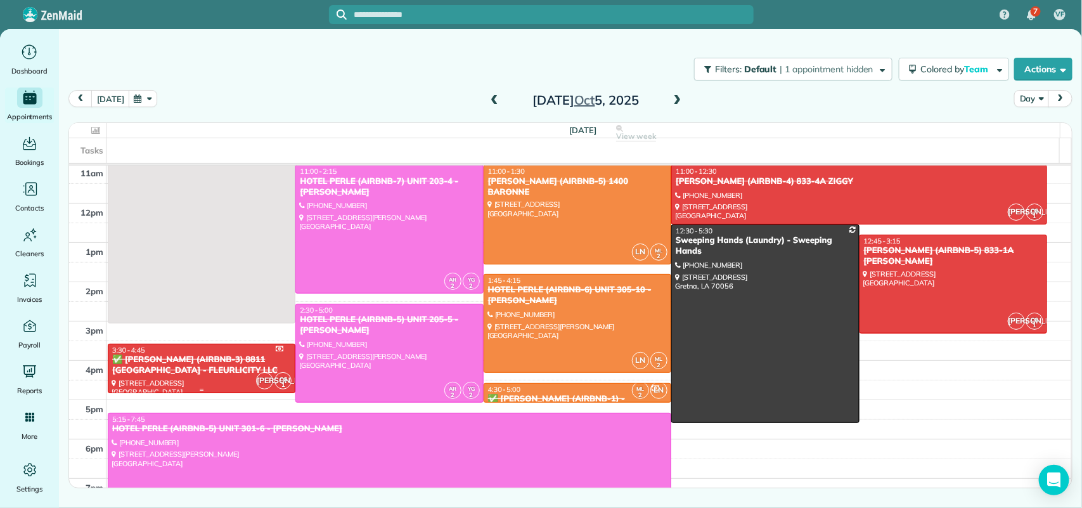
click at [229, 356] on div "✅ [PERSON_NAME] (AIRBNB-3) 8811 [GEOGRAPHIC_DATA] - FLEURLICITY LLC" at bounding box center [202, 365] width 180 height 22
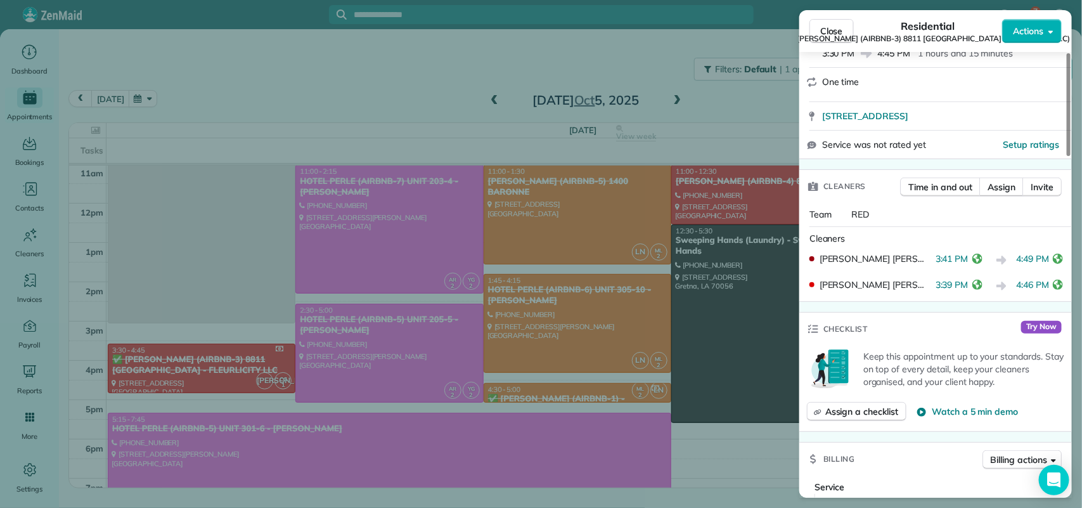
scroll to position [156, 0]
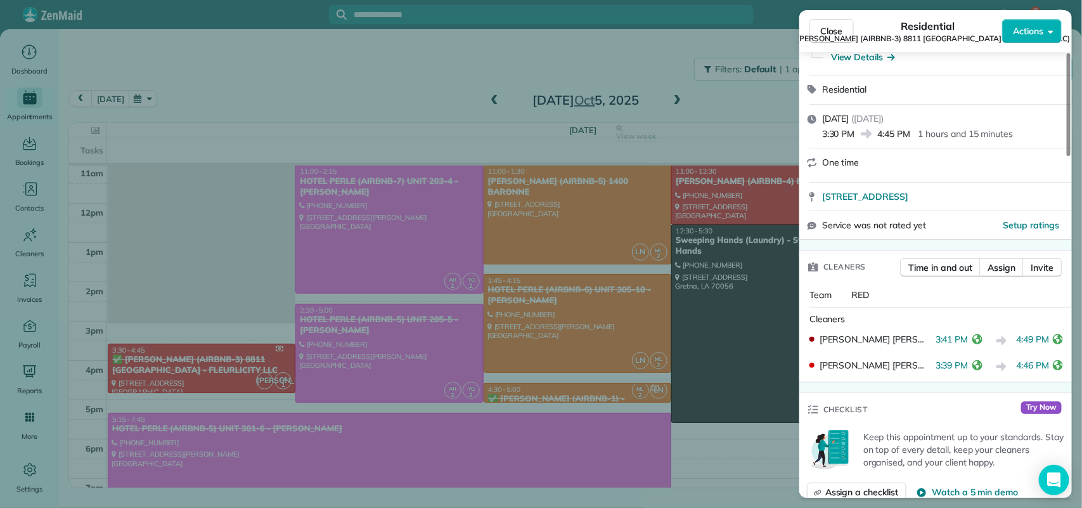
click at [828, 35] on span "✅ [PERSON_NAME] (AIRBNB-3) 8811 [GEOGRAPHIC_DATA] (FLEURLICITY LLC)" at bounding box center [927, 39] width 285 height 10
click at [830, 32] on span "Close" at bounding box center [831, 31] width 23 height 13
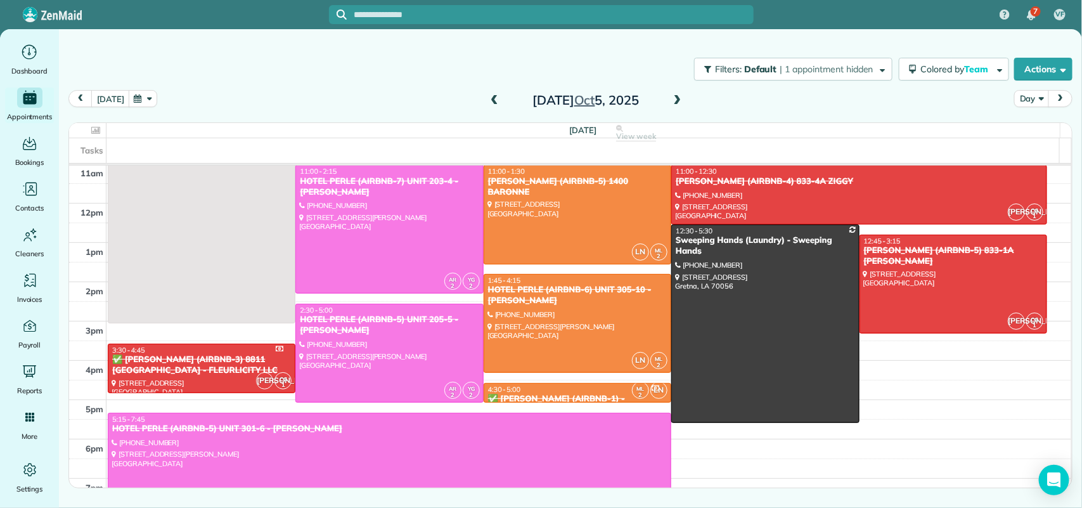
click at [485, 105] on div "[DATE]" at bounding box center [585, 100] width 203 height 20
click at [493, 100] on span at bounding box center [494, 100] width 14 height 11
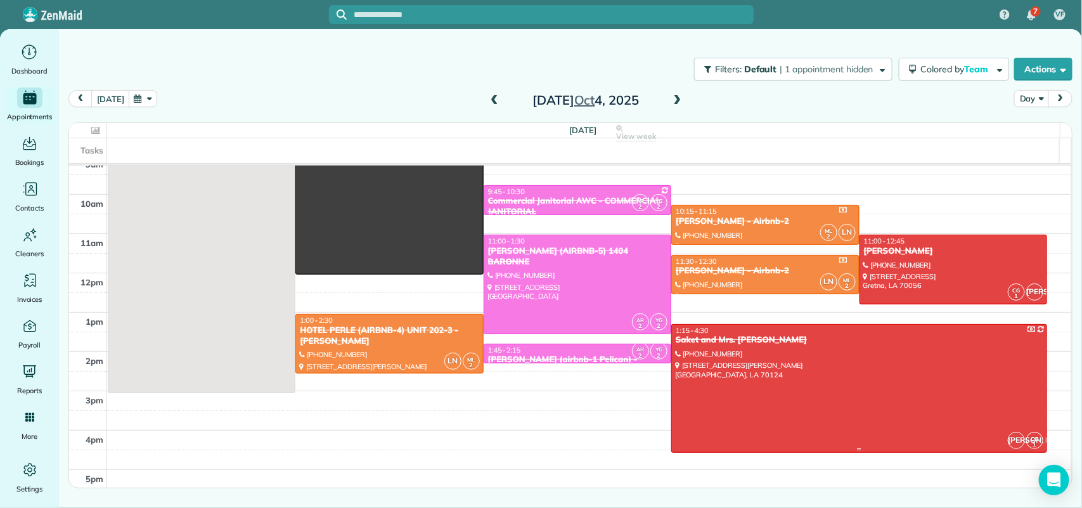
scroll to position [158, 0]
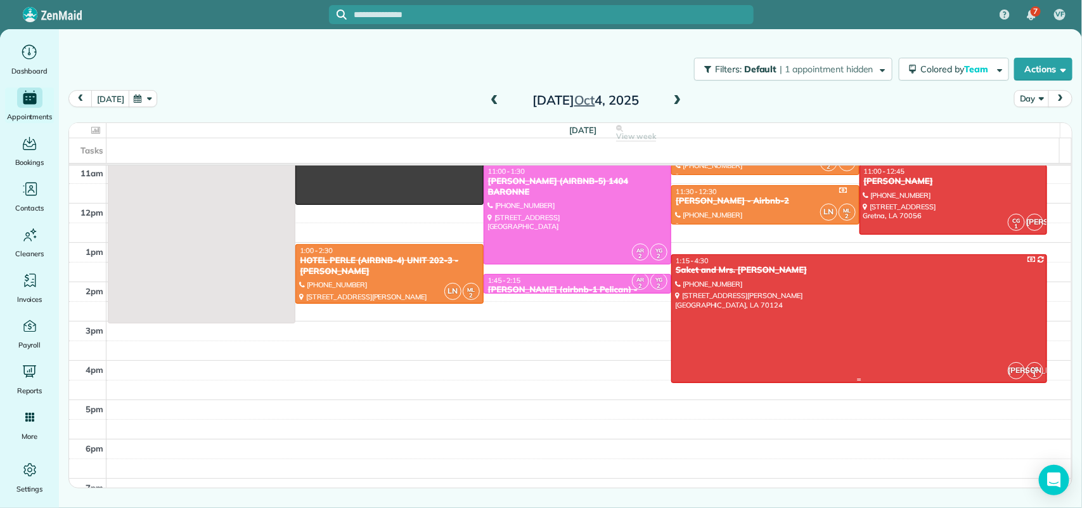
click at [733, 330] on div at bounding box center [859, 318] width 375 height 127
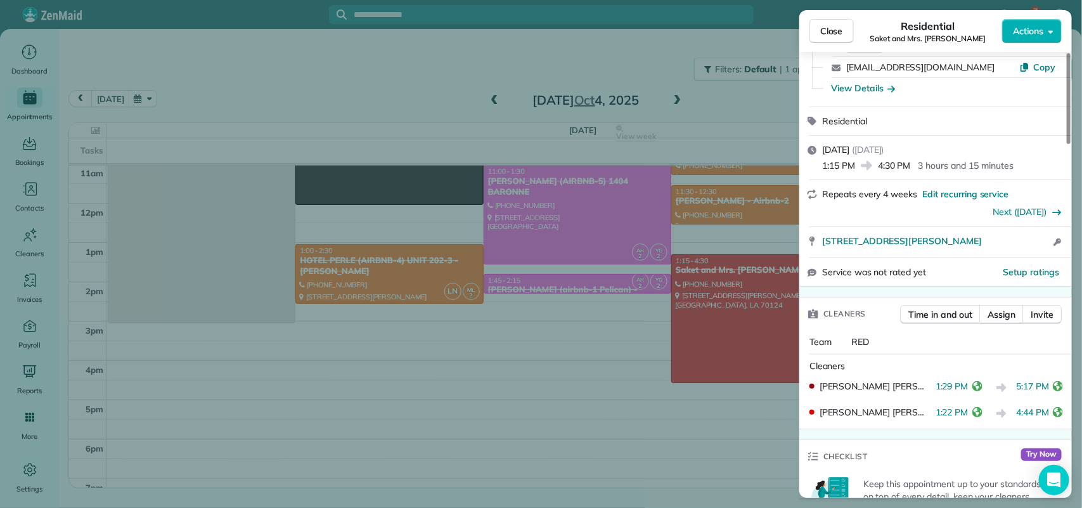
scroll to position [158, 0]
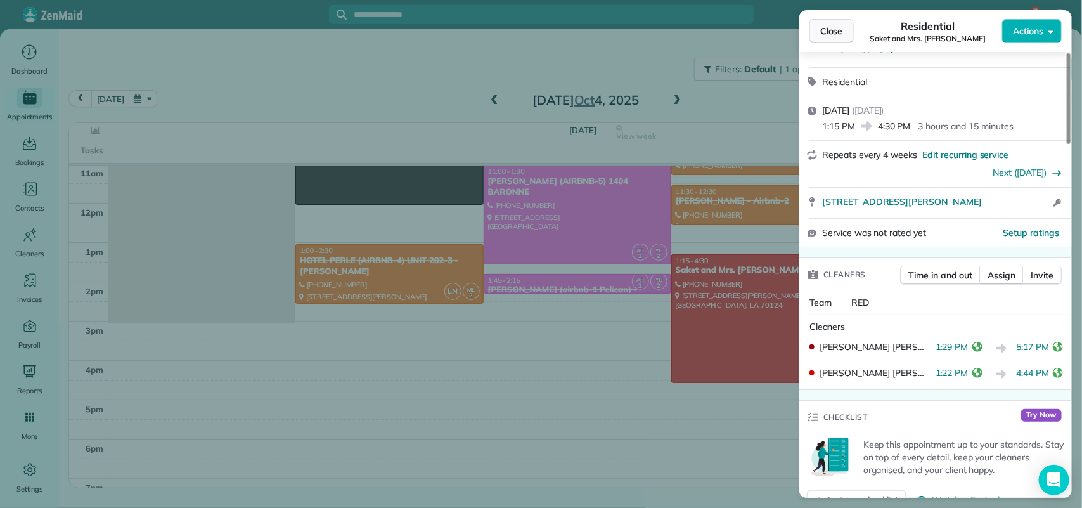
click at [832, 26] on span "Close" at bounding box center [831, 31] width 23 height 13
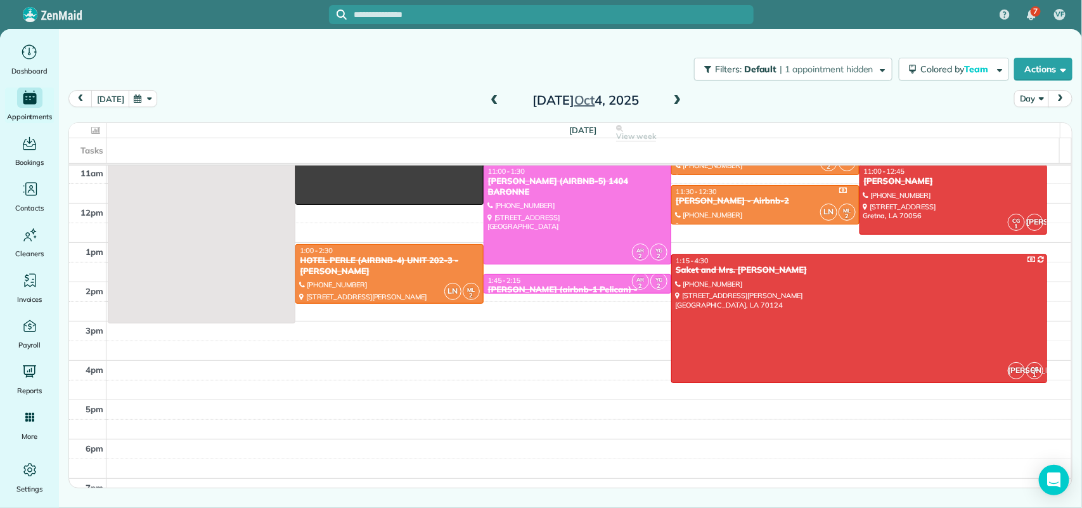
click at [676, 100] on span at bounding box center [678, 100] width 14 height 11
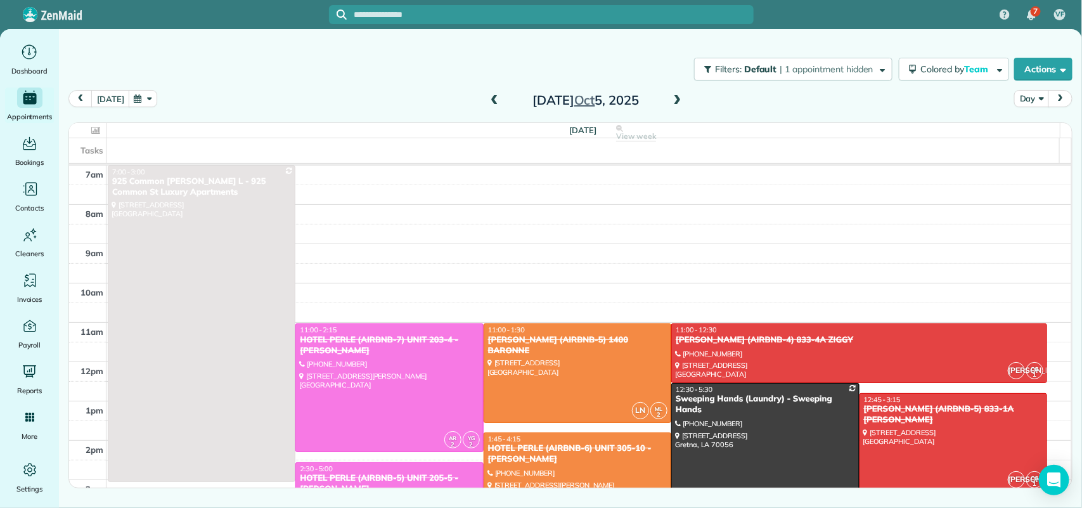
click at [676, 100] on span at bounding box center [678, 100] width 14 height 11
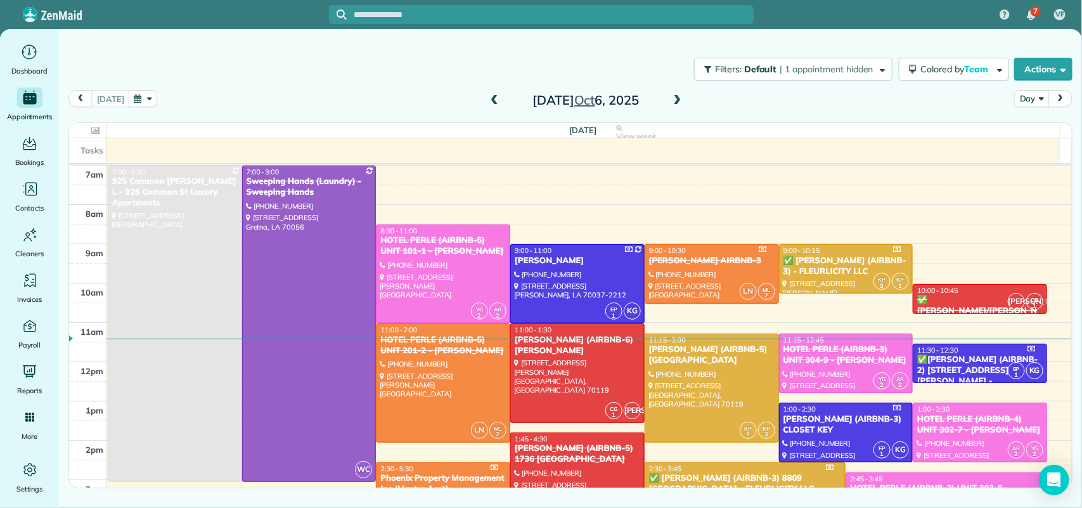
click at [955, 292] on div "10:00 - 10:45" at bounding box center [980, 290] width 127 height 9
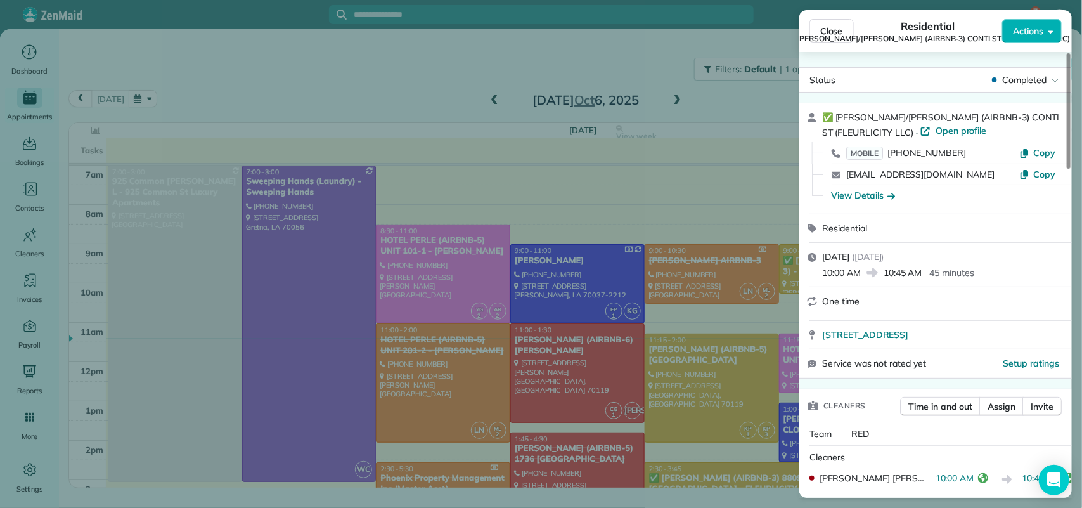
scroll to position [158, 0]
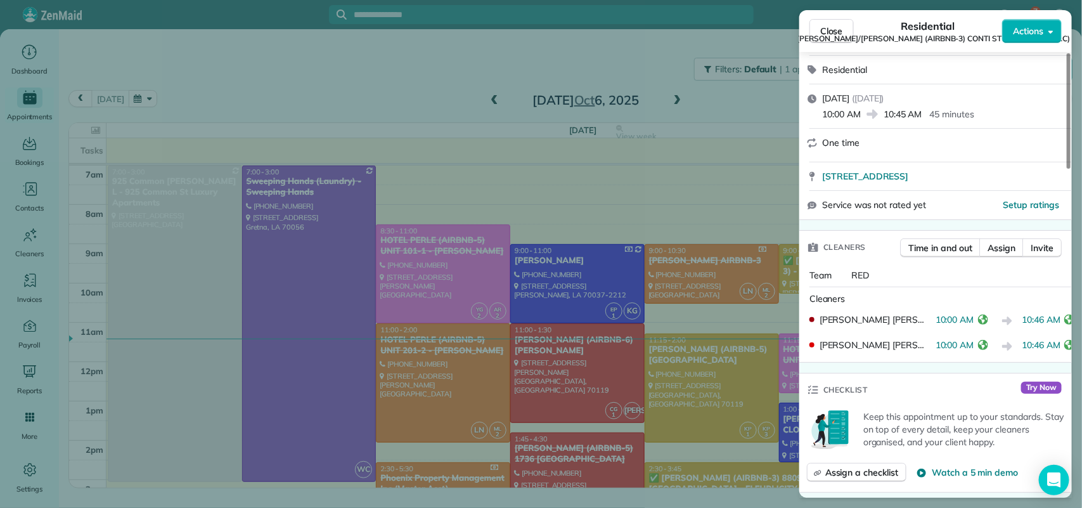
click at [673, 103] on div "Close Residential ✅ [PERSON_NAME]/[PERSON_NAME] (AIRBNB-3) CONTI ST (FLEURLICIT…" at bounding box center [541, 254] width 1082 height 508
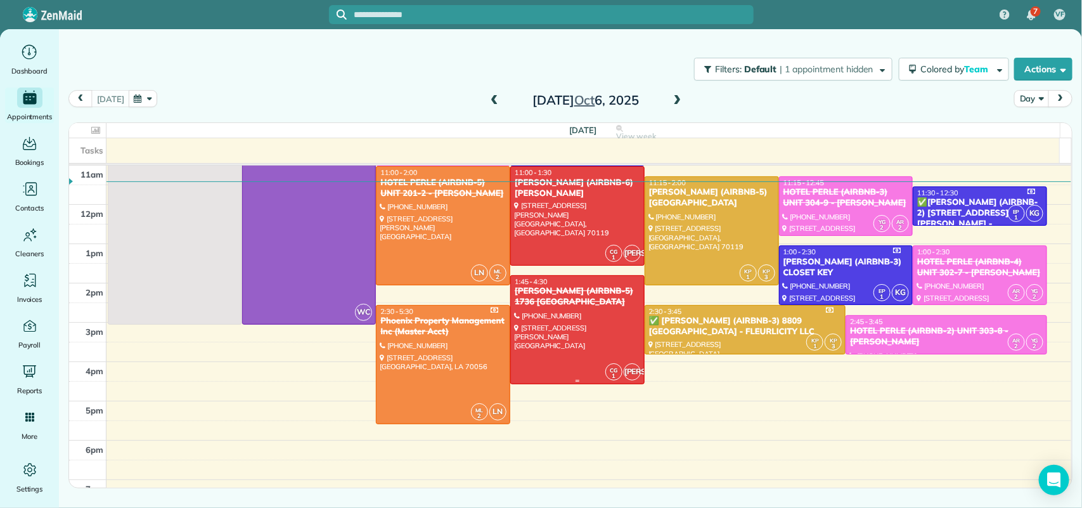
scroll to position [158, 0]
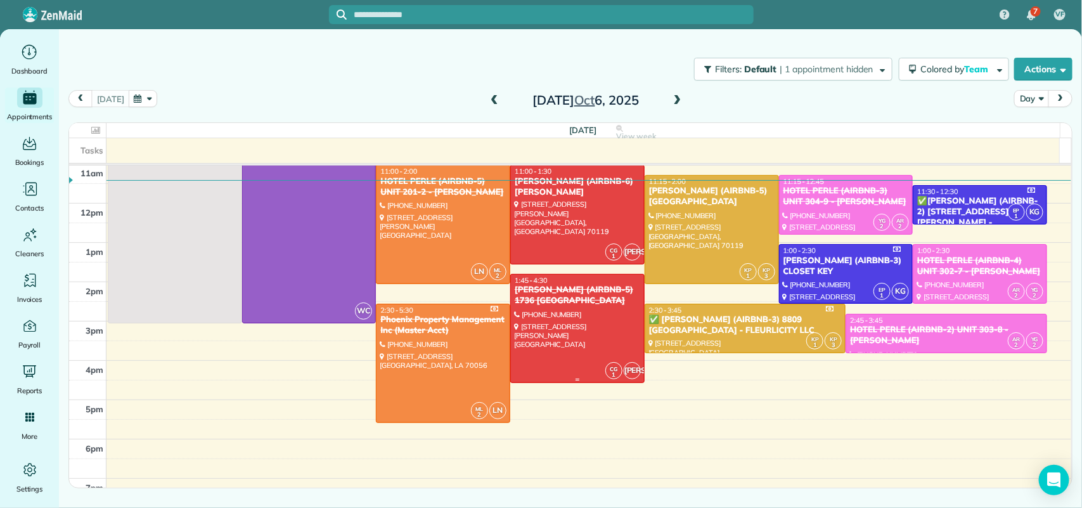
click at [572, 335] on div at bounding box center [577, 328] width 133 height 108
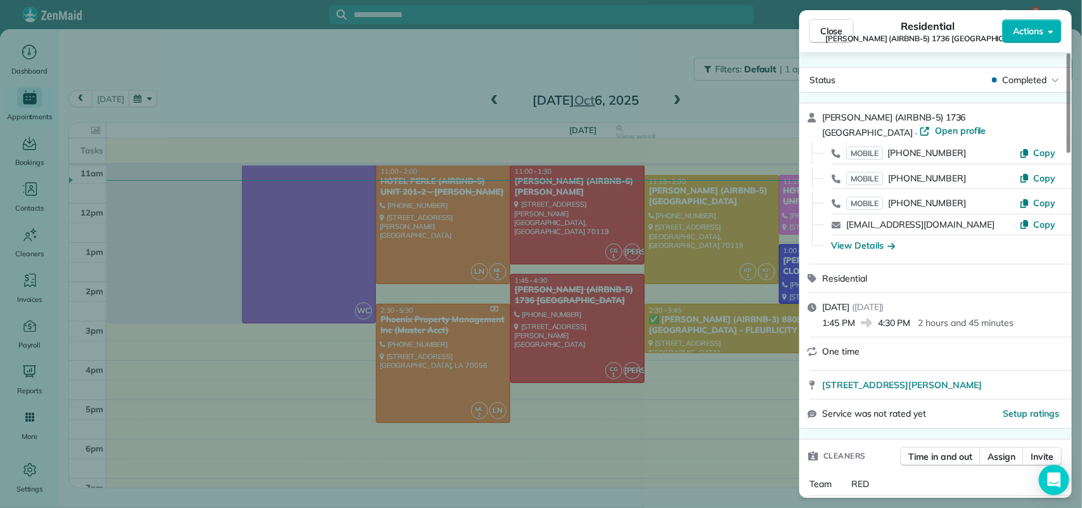
scroll to position [160, 0]
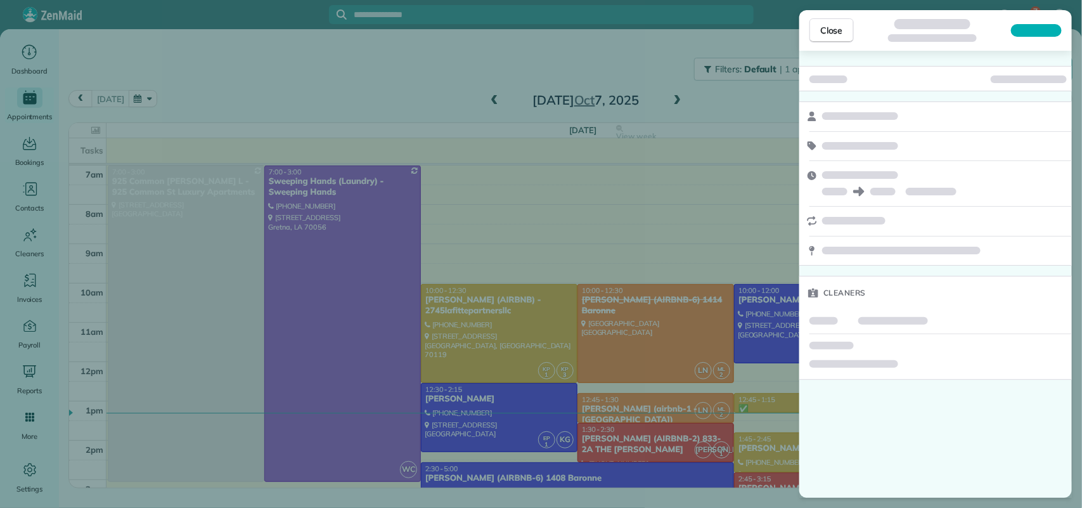
click at [688, 105] on div "Close Cleaners" at bounding box center [541, 254] width 1082 height 508
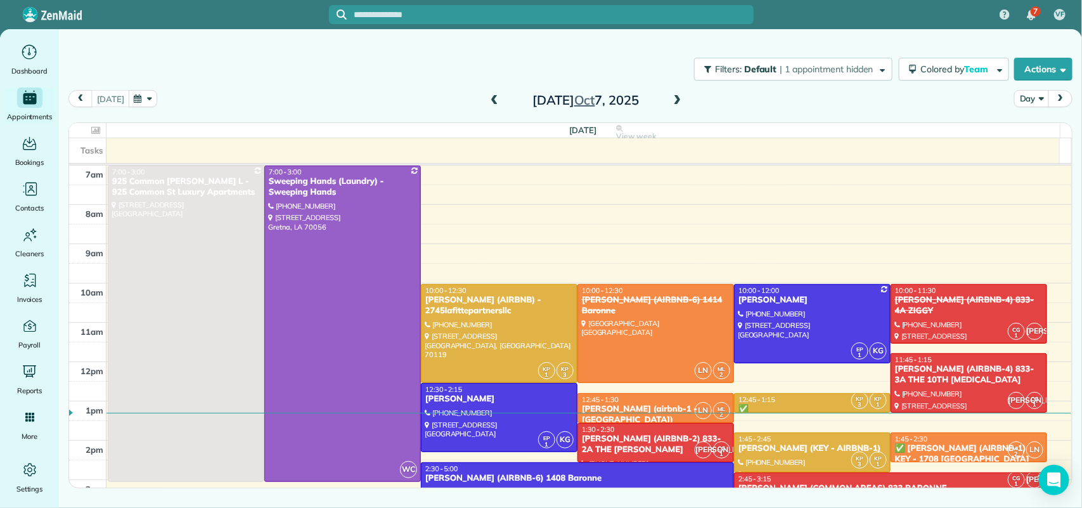
click at [495, 95] on span at bounding box center [494, 100] width 14 height 11
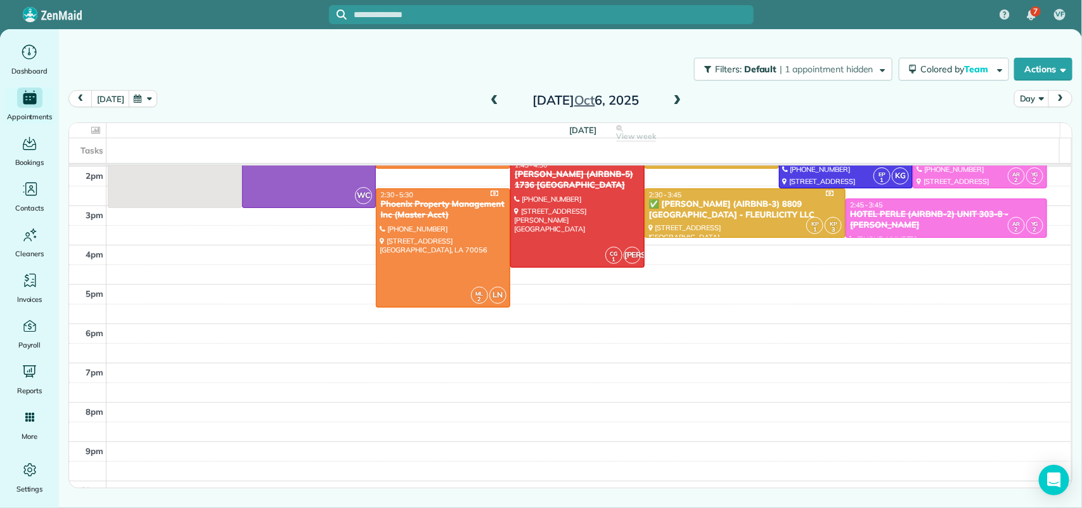
scroll to position [238, 0]
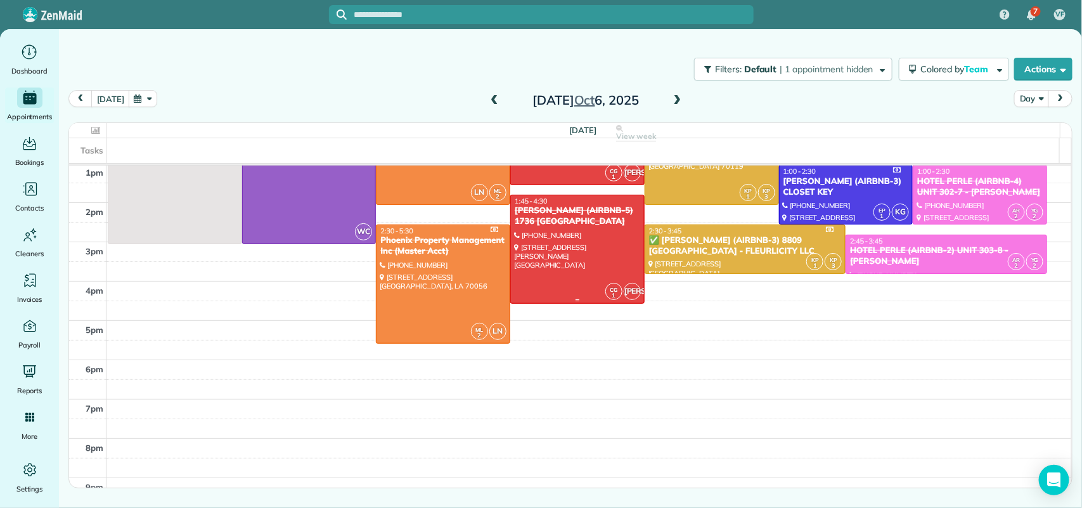
click at [590, 246] on div at bounding box center [577, 249] width 133 height 108
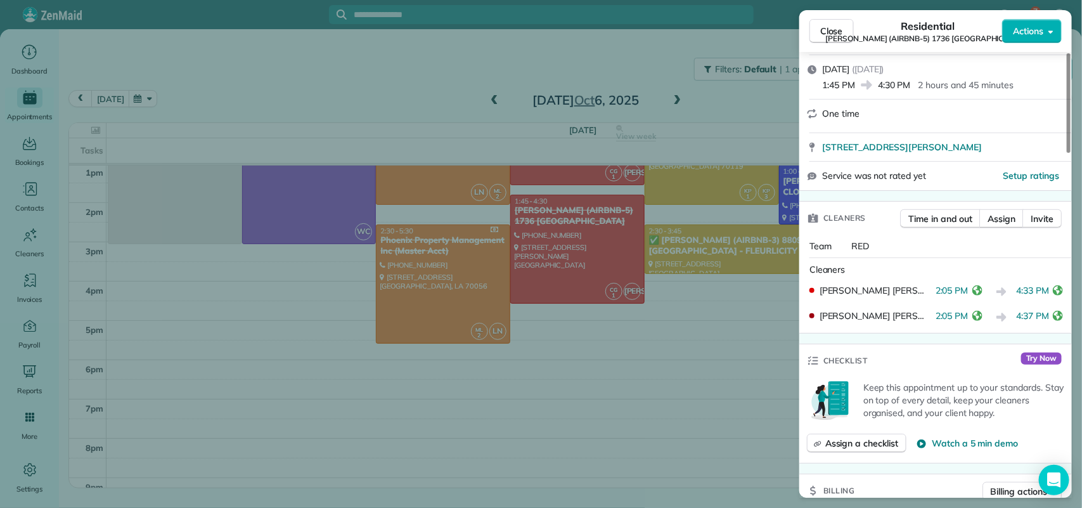
scroll to position [158, 0]
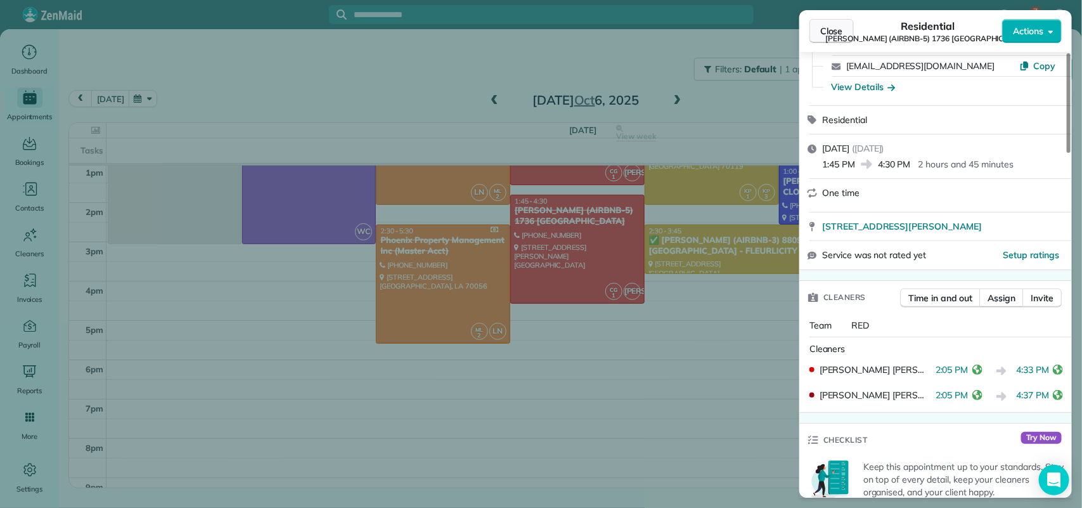
click at [815, 29] on button "Close" at bounding box center [831, 31] width 44 height 24
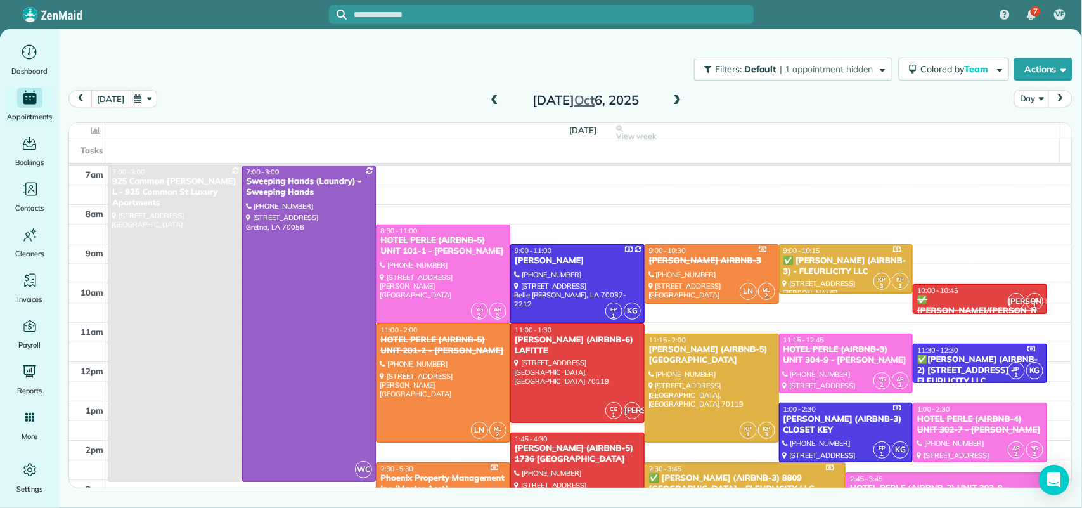
click at [493, 106] on span at bounding box center [494, 100] width 14 height 11
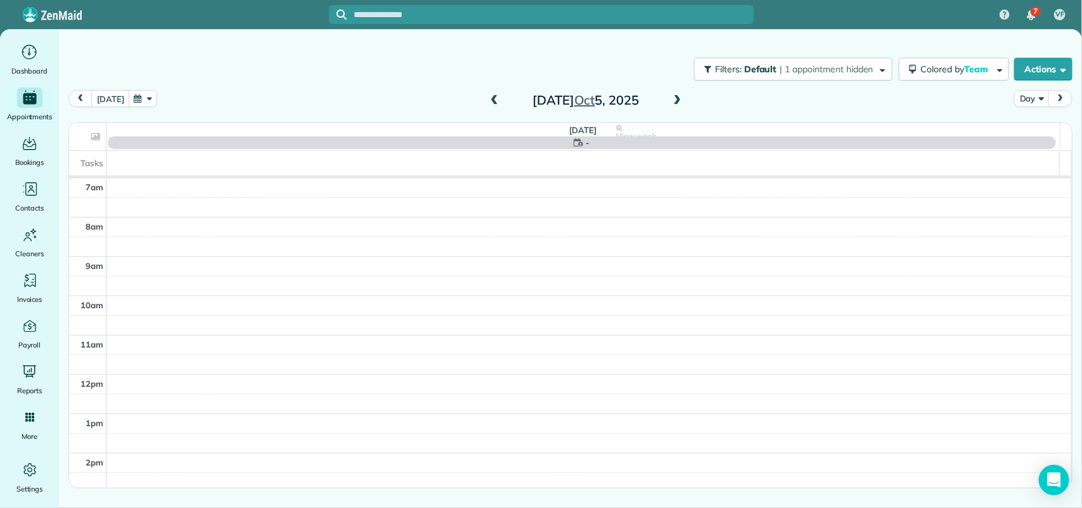
click at [493, 106] on span at bounding box center [494, 100] width 14 height 11
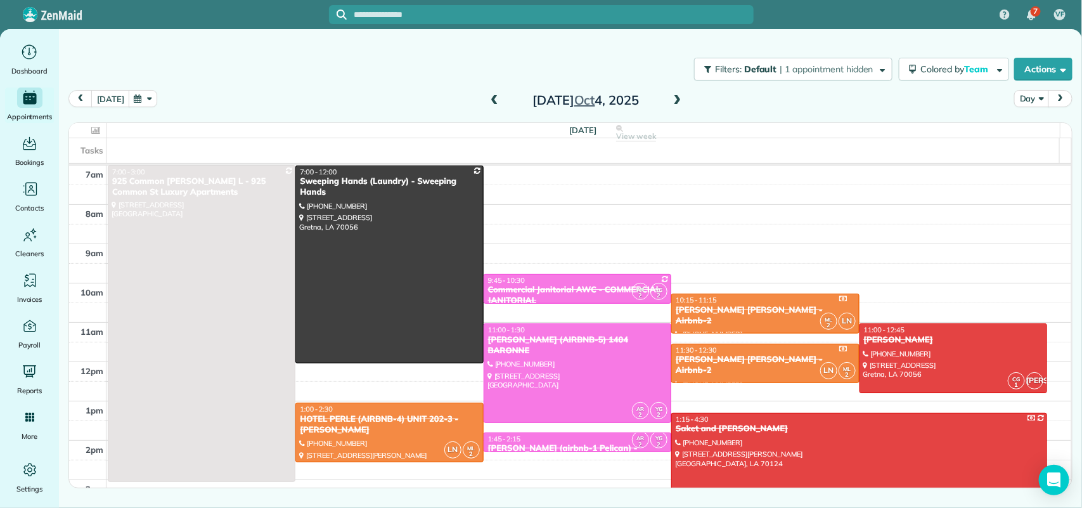
click at [493, 106] on span at bounding box center [494, 100] width 14 height 11
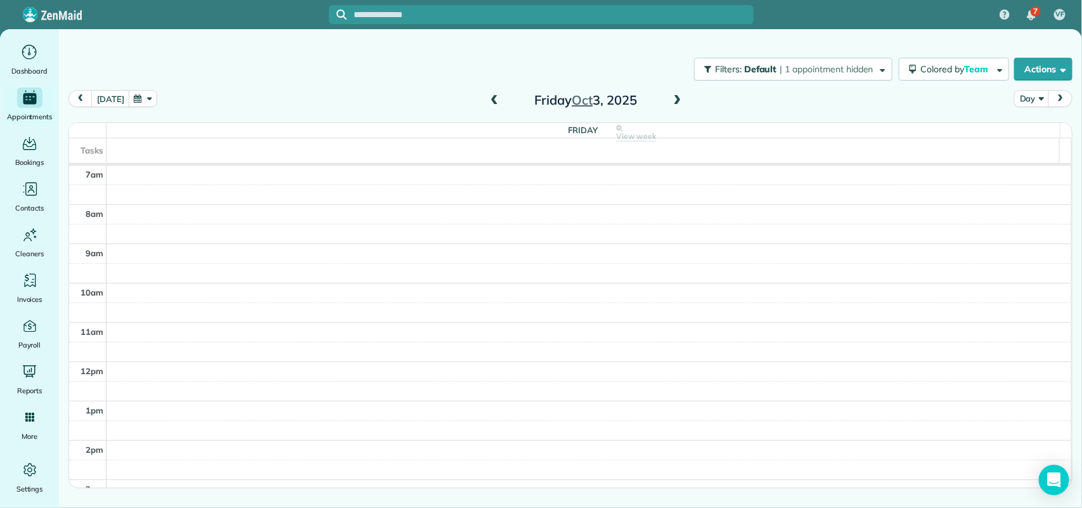
click at [493, 106] on span at bounding box center [494, 100] width 14 height 11
click at [494, 95] on span at bounding box center [494, 100] width 14 height 11
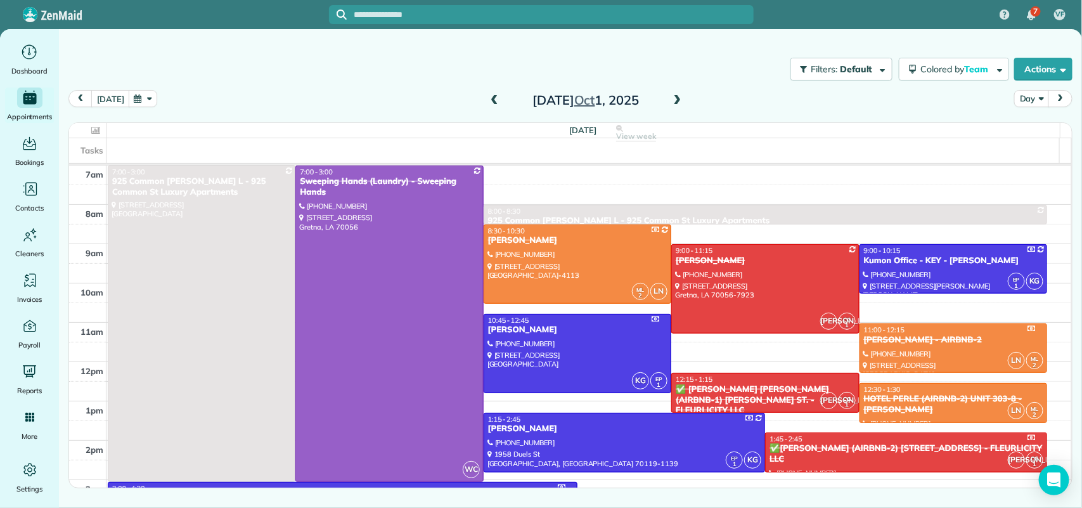
click at [671, 98] on span at bounding box center [678, 100] width 14 height 11
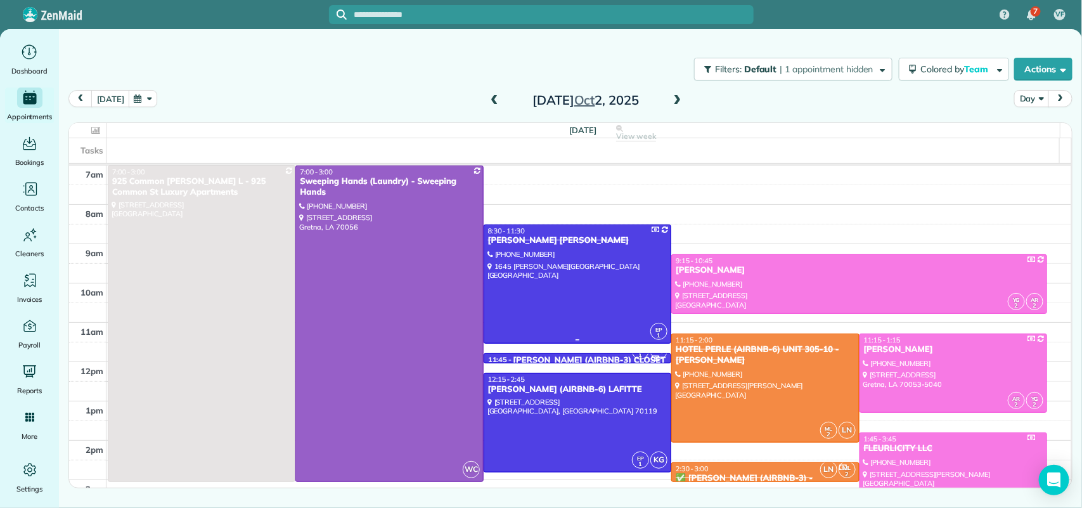
click at [540, 264] on div at bounding box center [577, 284] width 186 height 118
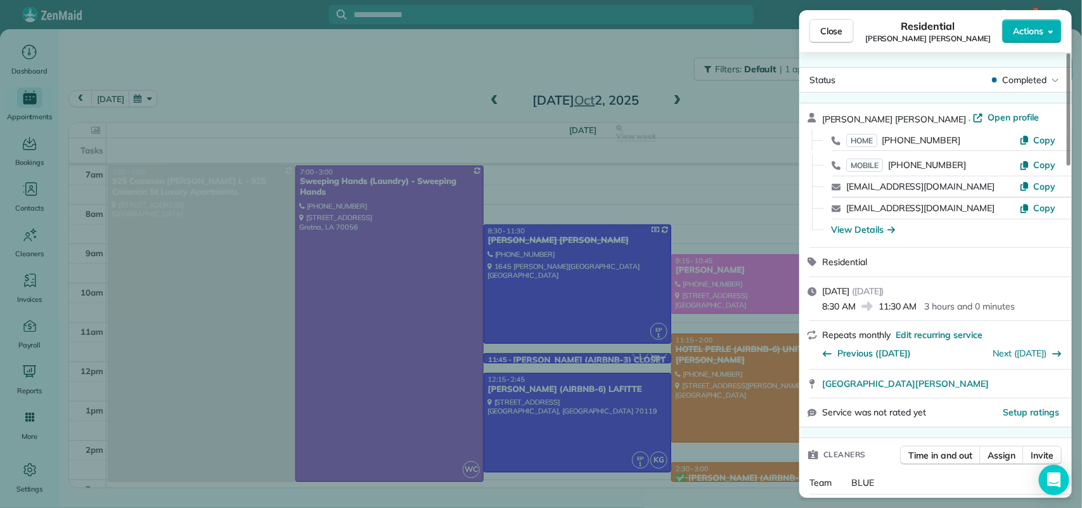
drag, startPoint x: 854, startPoint y: 309, endPoint x: 813, endPoint y: 306, distance: 40.7
click at [813, 306] on div "Thursday, October 02, 2025 ( 5 days ago ) 8:30 AM 11:30 AM 3 hours and 0 minutes" at bounding box center [935, 299] width 273 height 44
click at [841, 312] on span "8:30 AM" at bounding box center [839, 306] width 34 height 13
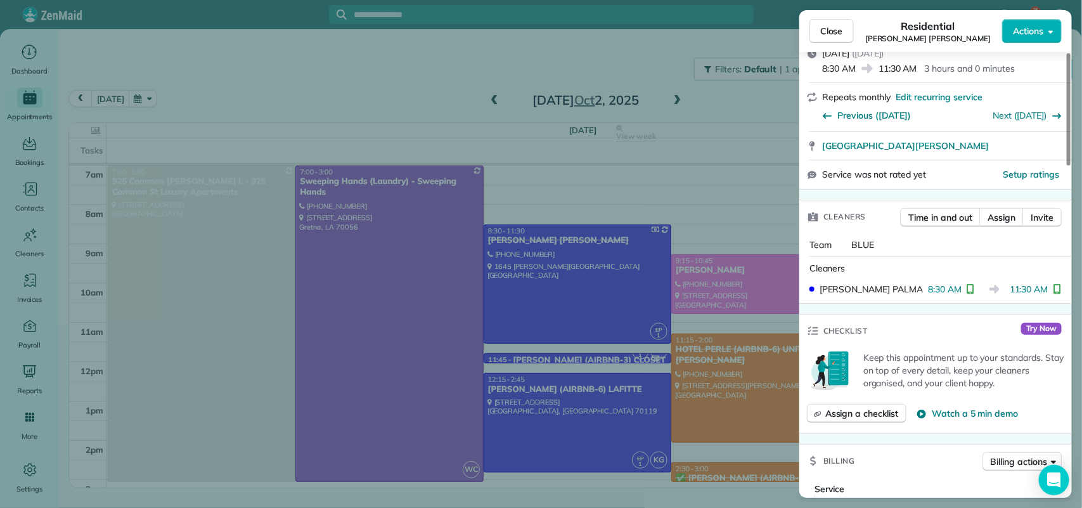
scroll to position [317, 0]
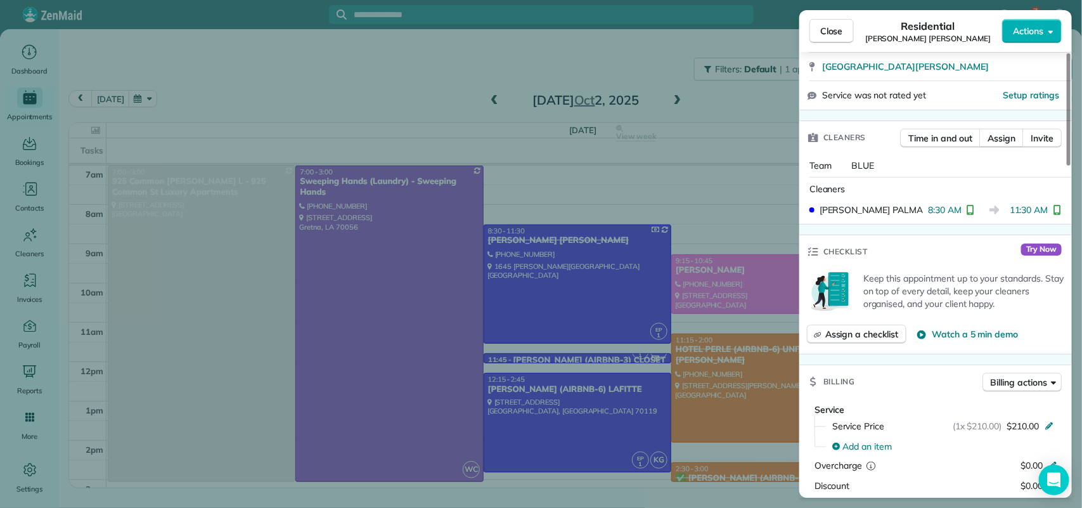
drag, startPoint x: 960, startPoint y: 210, endPoint x: 924, endPoint y: 204, distance: 36.7
click at [924, 204] on div "EUNICE PALMA 8:30 AM 11:30 AM" at bounding box center [935, 209] width 262 height 23
click at [827, 29] on span "Close" at bounding box center [831, 31] width 23 height 13
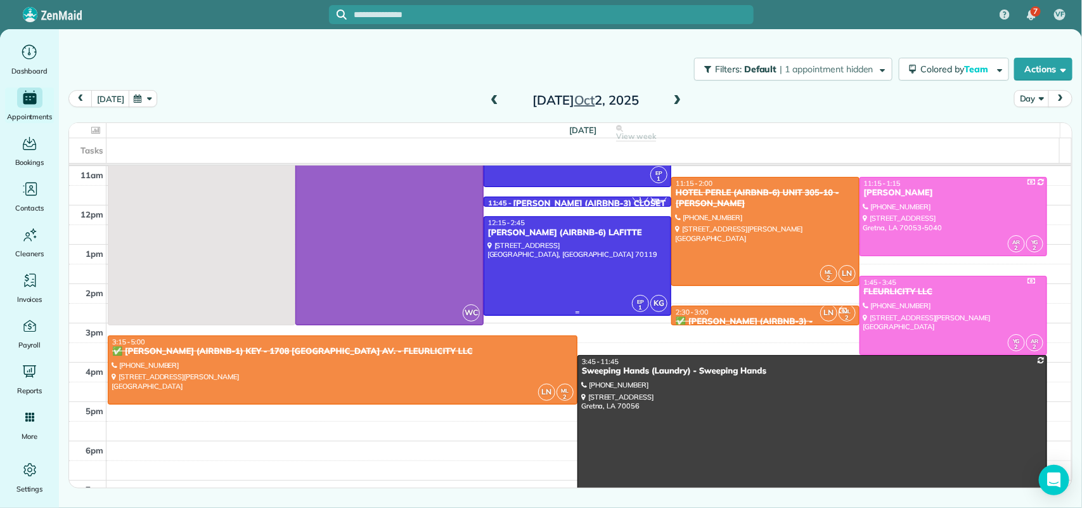
scroll to position [79, 0]
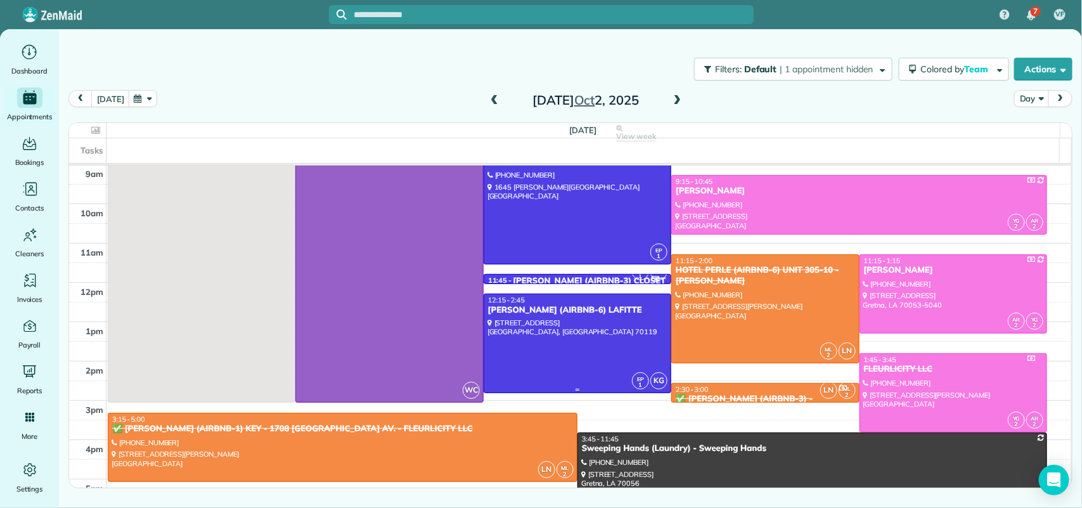
click at [549, 349] on div at bounding box center [577, 343] width 186 height 98
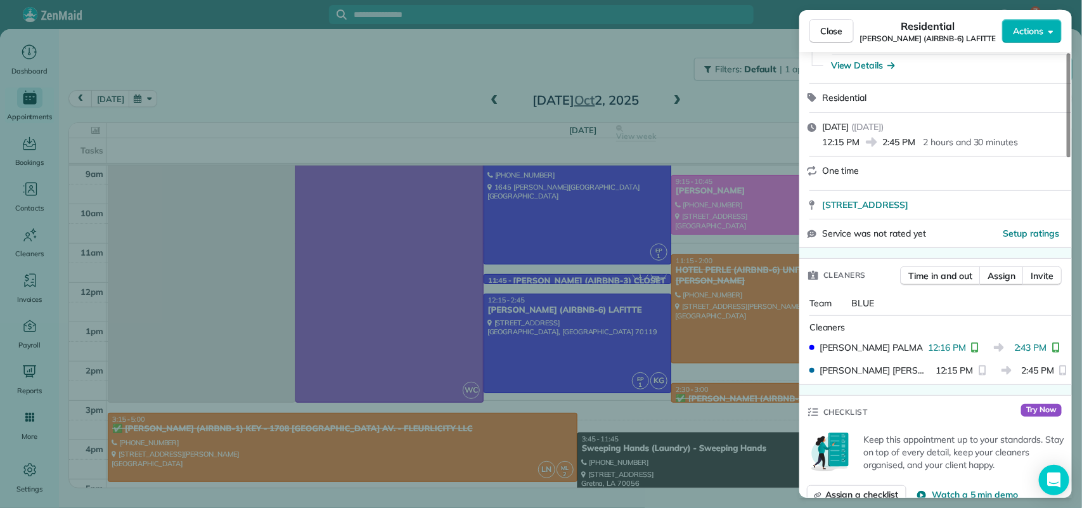
scroll to position [160, 0]
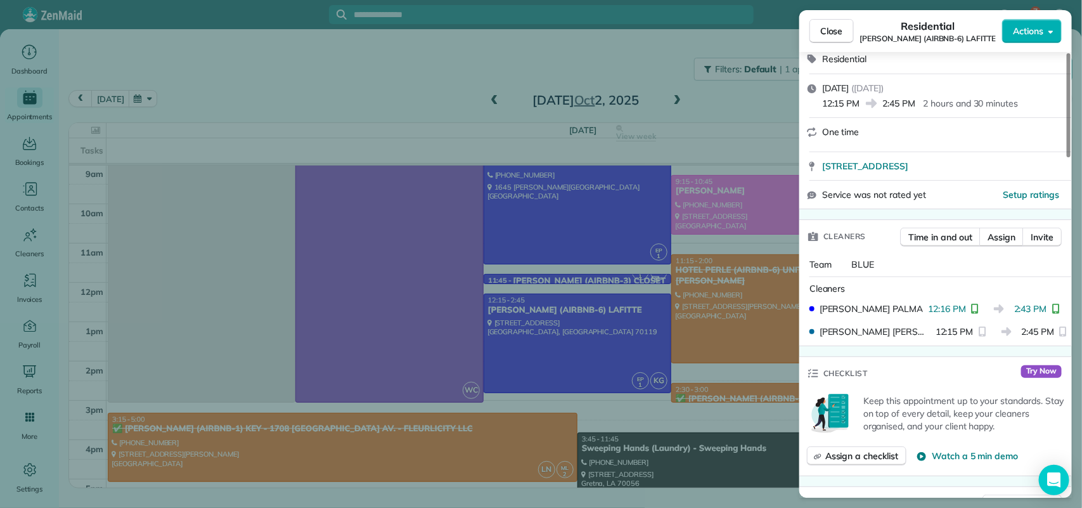
drag, startPoint x: 1022, startPoint y: 314, endPoint x: 1057, endPoint y: 316, distance: 34.9
click at [1057, 315] on div "2:43 PM" at bounding box center [1039, 308] width 51 height 13
drag, startPoint x: 1015, startPoint y: 337, endPoint x: 977, endPoint y: 240, distance: 104.4
click at [1027, 336] on span "2:45 PM" at bounding box center [1038, 331] width 33 height 13
drag, startPoint x: 885, startPoint y: 102, endPoint x: 919, endPoint y: 111, distance: 35.4
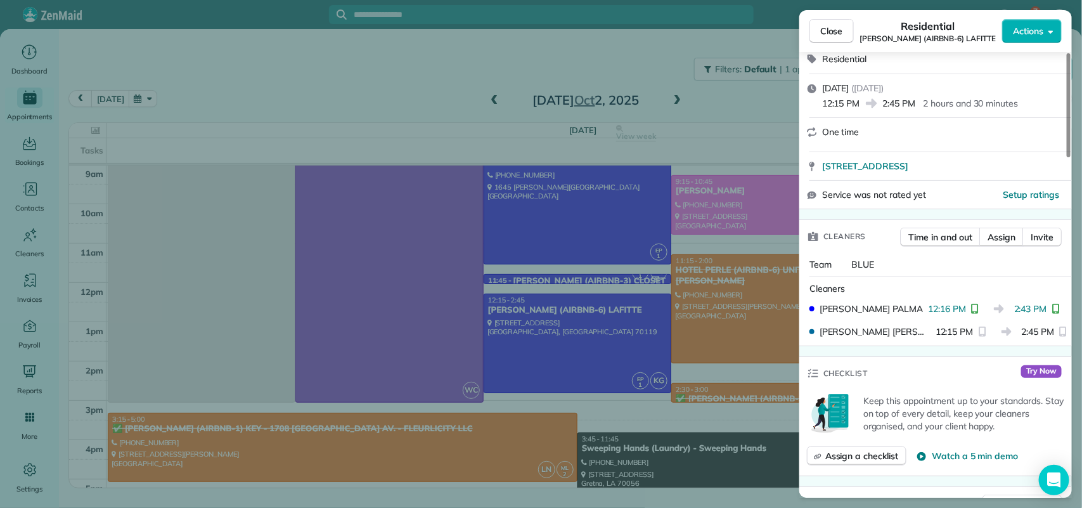
click at [919, 111] on div "Thursday, October 02, 2025 ( 5 days ago ) 12:15 PM 2:45 PM 2 hours and 30 minut…" at bounding box center [935, 96] width 273 height 44
click at [922, 141] on div at bounding box center [943, 141] width 242 height 5
click at [829, 23] on button "Close" at bounding box center [831, 31] width 44 height 24
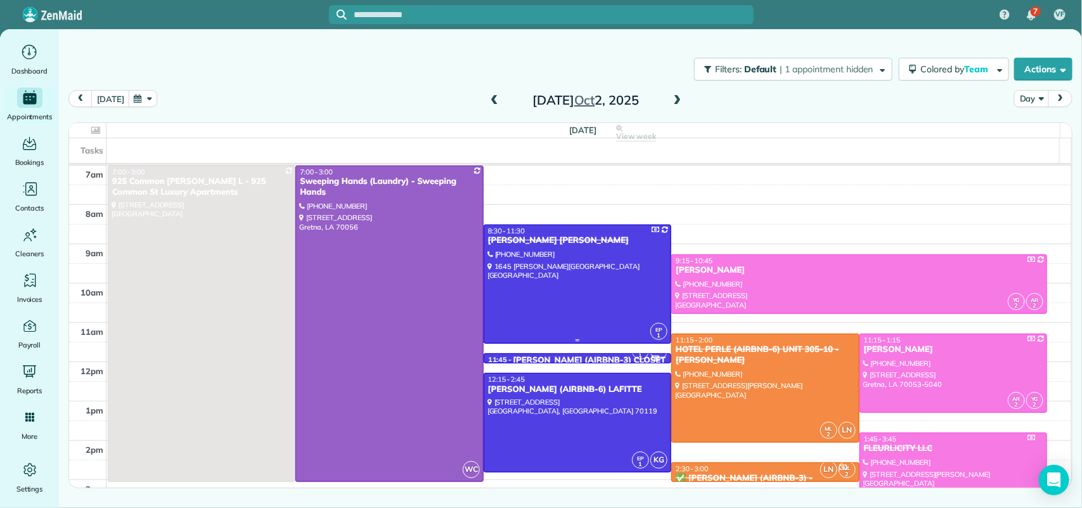
click at [564, 252] on div at bounding box center [577, 284] width 186 height 118
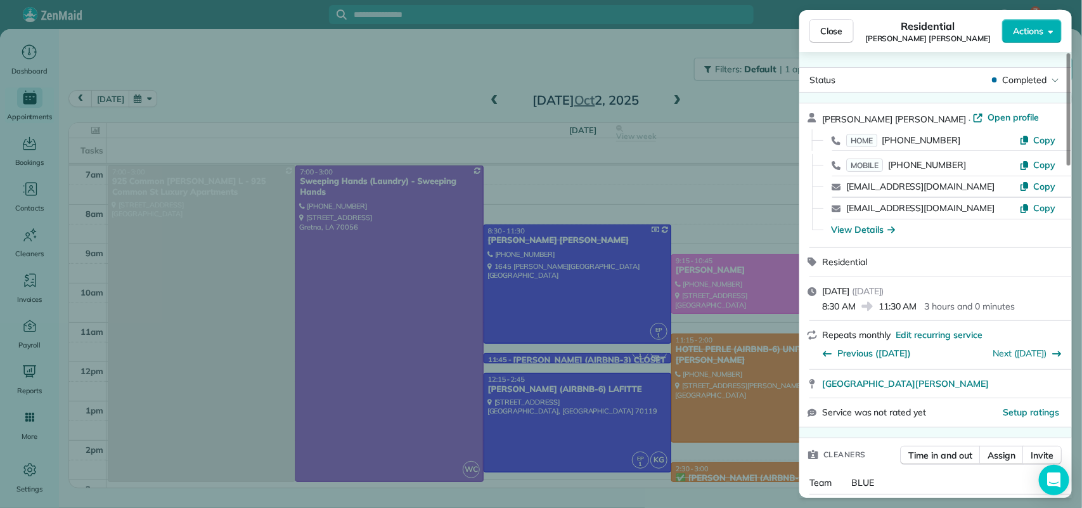
scroll to position [80, 0]
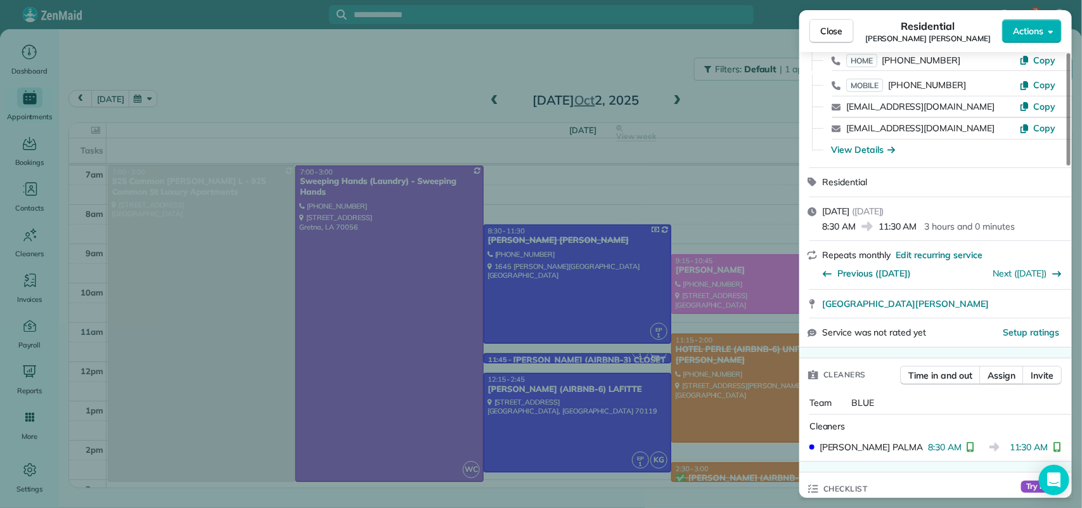
click at [648, 191] on div "Close Residential [PERSON_NAME] Actions Status Completed [PERSON_NAME] · Open p…" at bounding box center [541, 254] width 1082 height 508
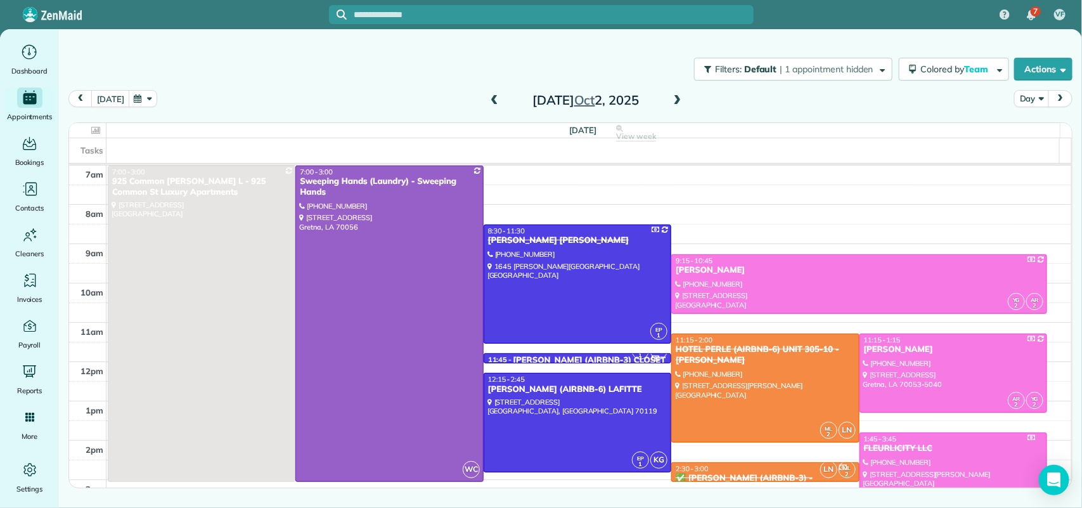
scroll to position [79, 0]
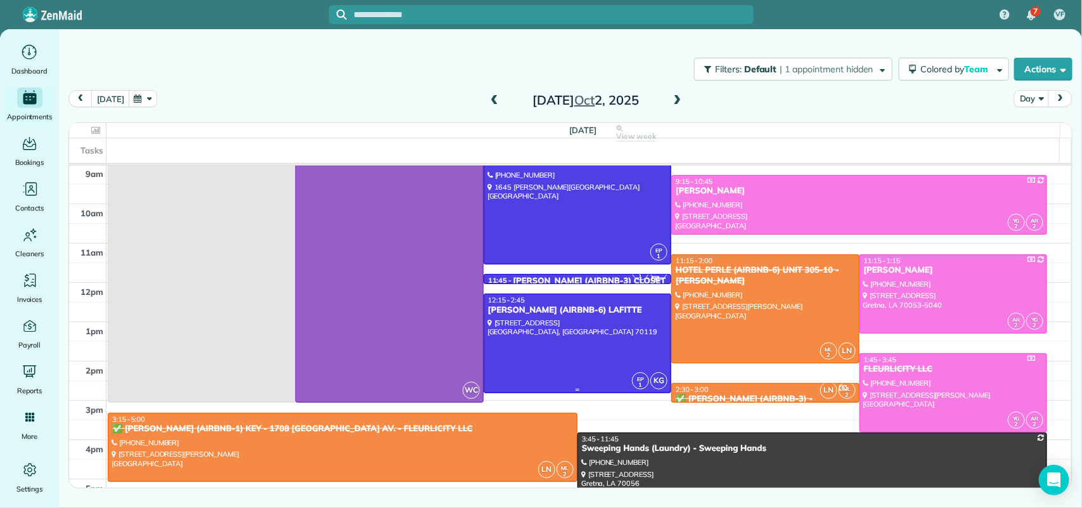
click at [562, 326] on div at bounding box center [577, 343] width 186 height 98
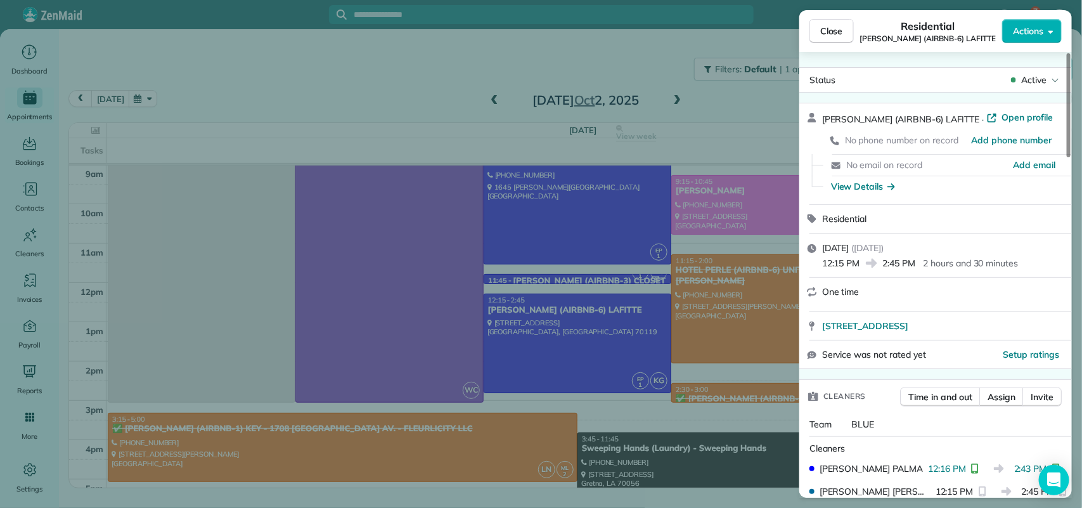
click at [594, 200] on div "Close Residential NICK BRUNO (AIRBNB-6) LAFITTE Actions Status Active NICK BRUN…" at bounding box center [541, 254] width 1082 height 508
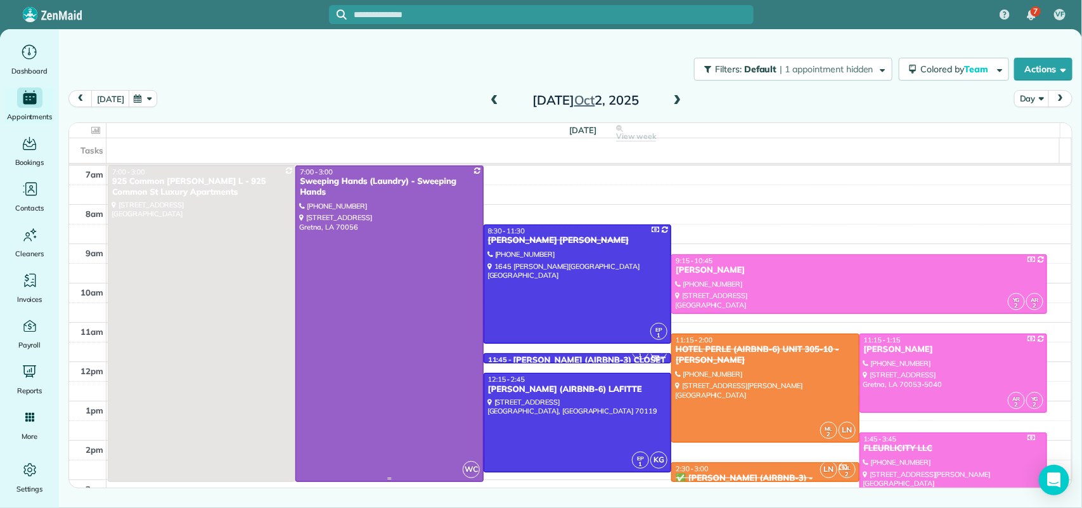
click at [389, 255] on div at bounding box center [389, 323] width 186 height 315
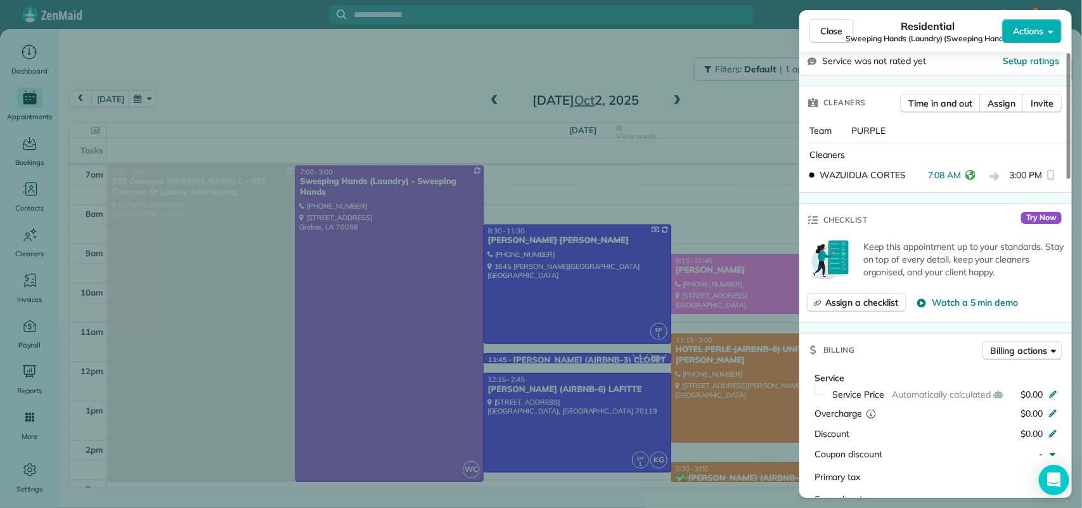
scroll to position [159, 0]
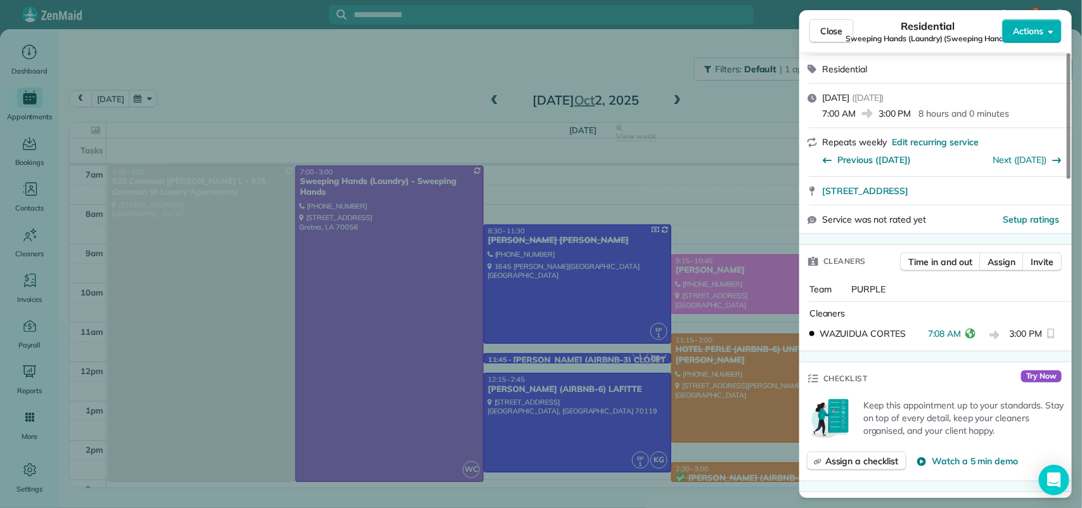
click at [641, 146] on div "Close Residential Sweeping Hands (Laundry) (Sweeping Hands) Actions Status Acti…" at bounding box center [541, 254] width 1082 height 508
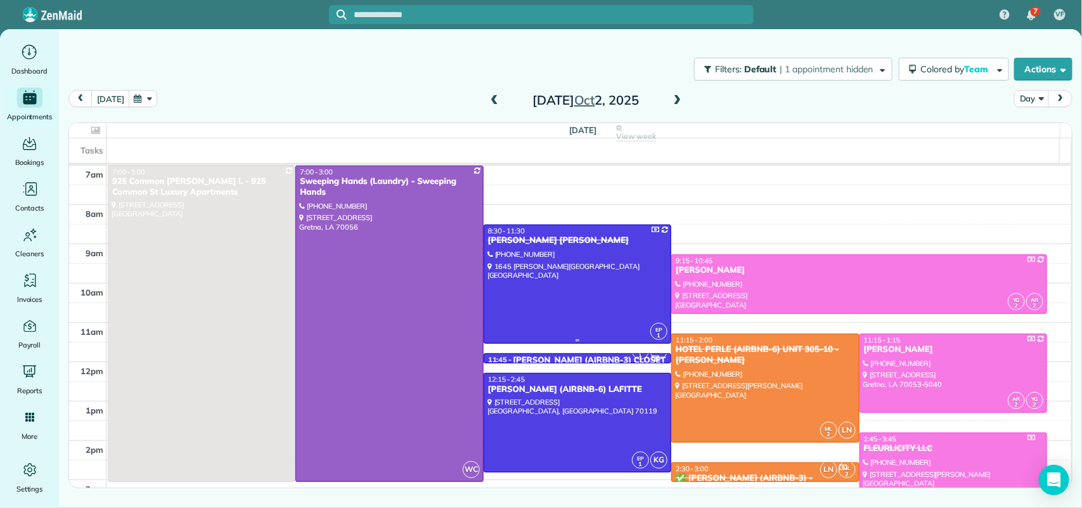
click at [533, 269] on div at bounding box center [577, 284] width 186 height 118
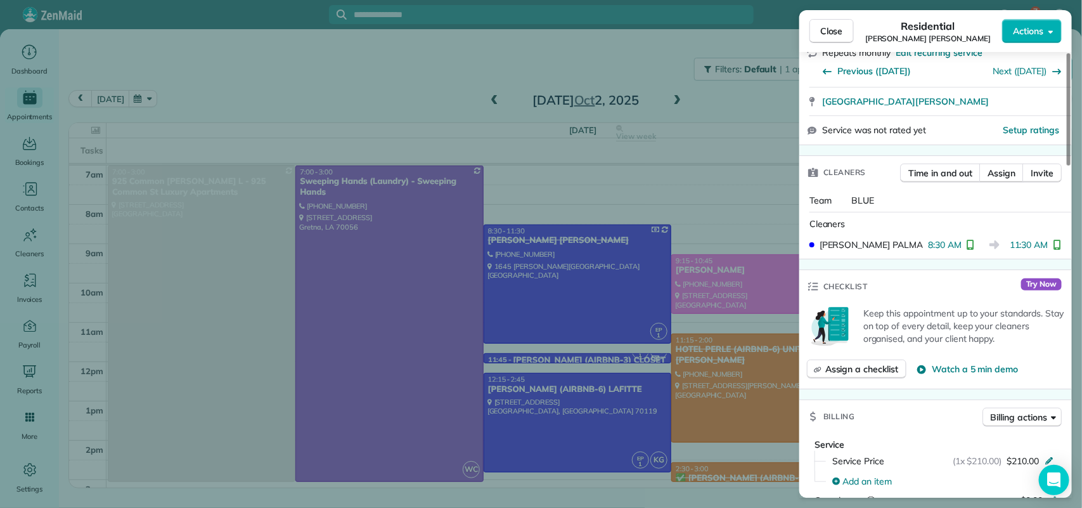
scroll to position [317, 0]
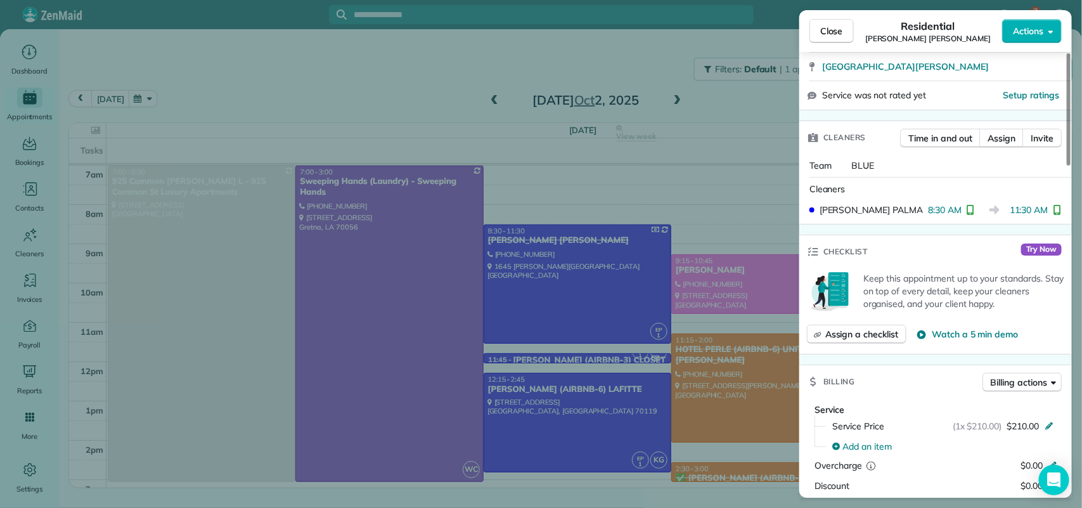
click at [457, 223] on div "Close Residential [PERSON_NAME] Actions Status Completed [PERSON_NAME] · Open p…" at bounding box center [541, 254] width 1082 height 508
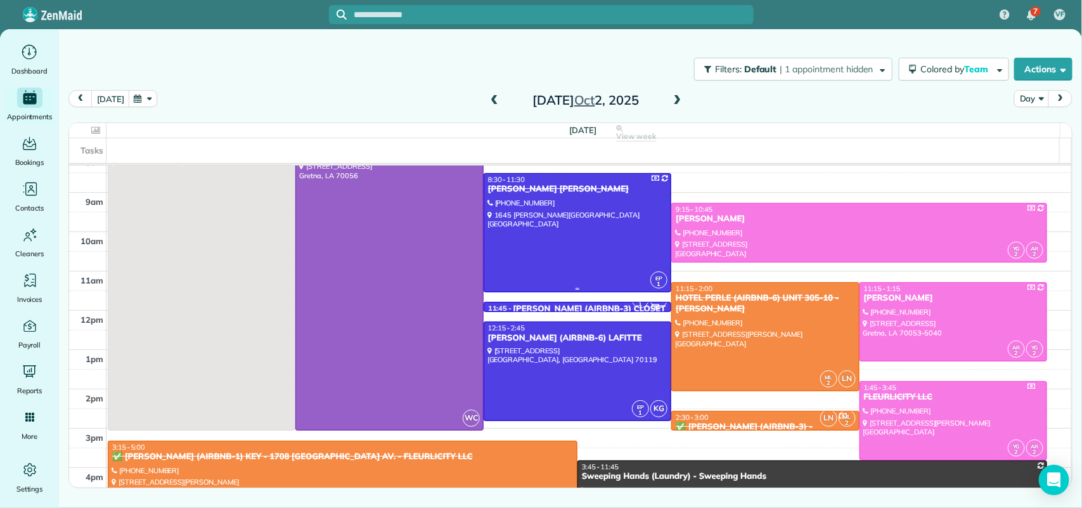
scroll to position [79, 0]
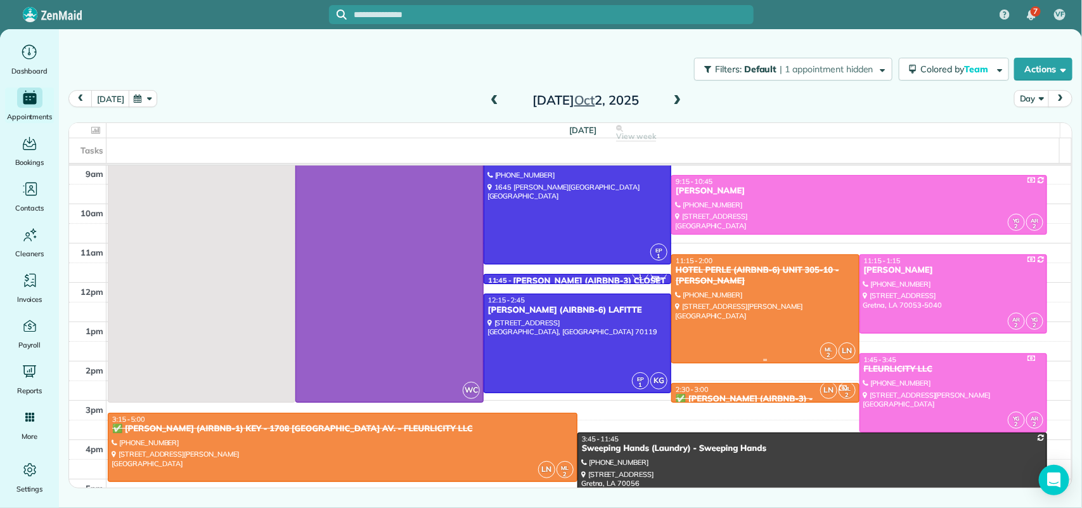
click at [774, 320] on div at bounding box center [765, 309] width 186 height 108
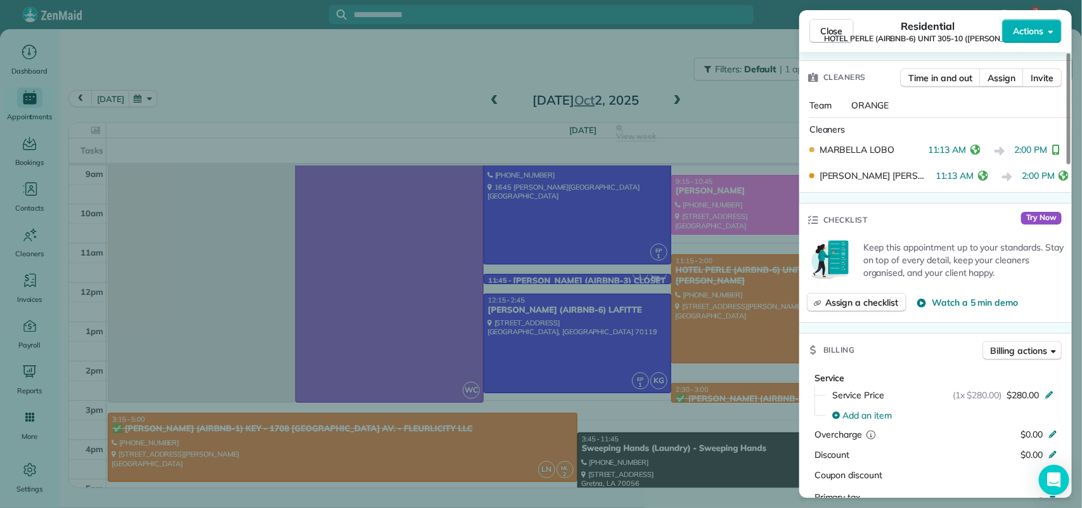
scroll to position [317, 0]
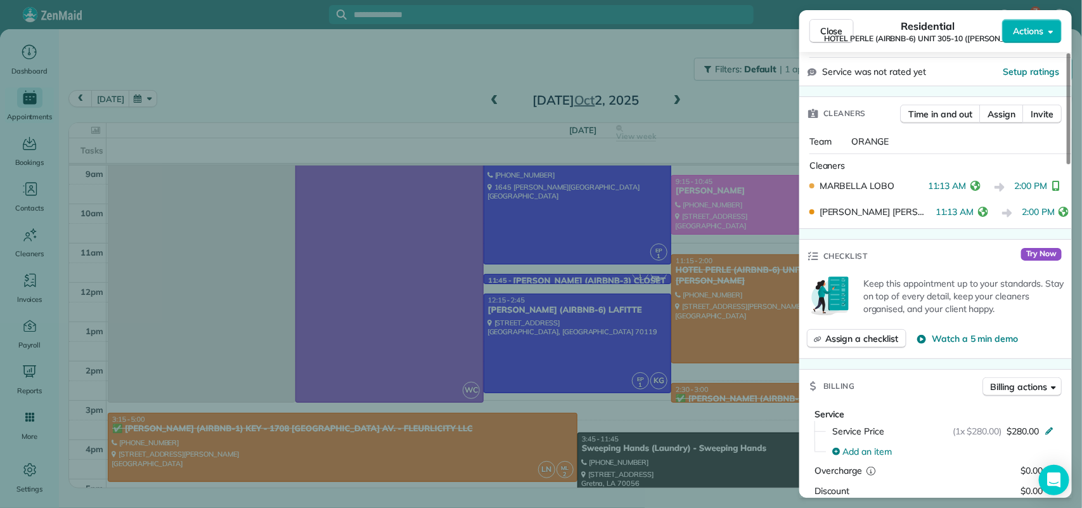
drag, startPoint x: 860, startPoint y: 195, endPoint x: 962, endPoint y: 213, distance: 103.6
click at [962, 213] on div "MARBELLA LOBO 11:13 AM 2:00 PM LAURYS MICHEL PALMA NUNEZ 11:13 AM 2:00 PM" at bounding box center [935, 199] width 262 height 51
click at [916, 154] on div at bounding box center [945, 153] width 273 height 1
click at [505, 171] on div "Close Residential HOTEL PERLE (AIRBNB-6) UNIT 305-10 (NICK BRUNO) Actions Statu…" at bounding box center [541, 254] width 1082 height 508
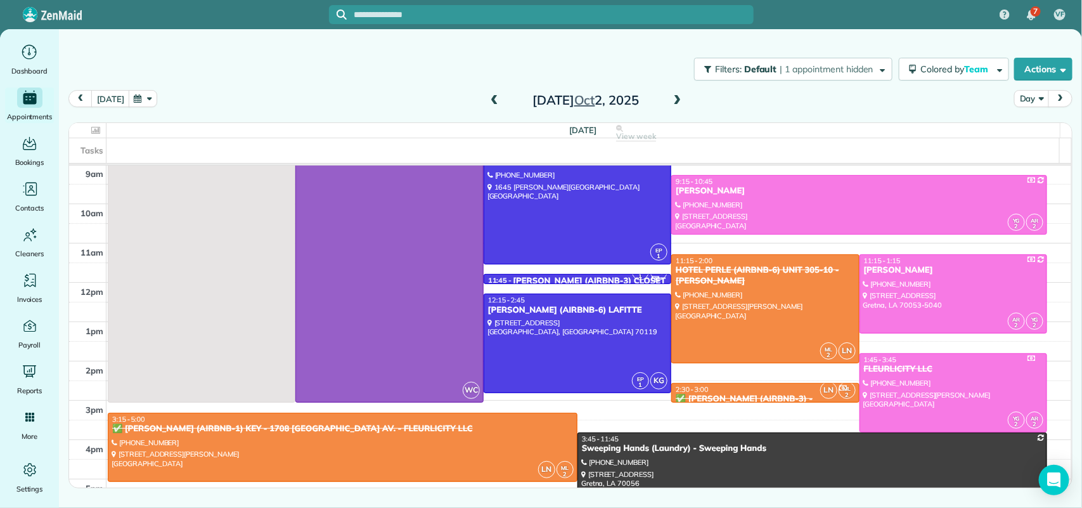
click at [673, 103] on span at bounding box center [678, 100] width 14 height 11
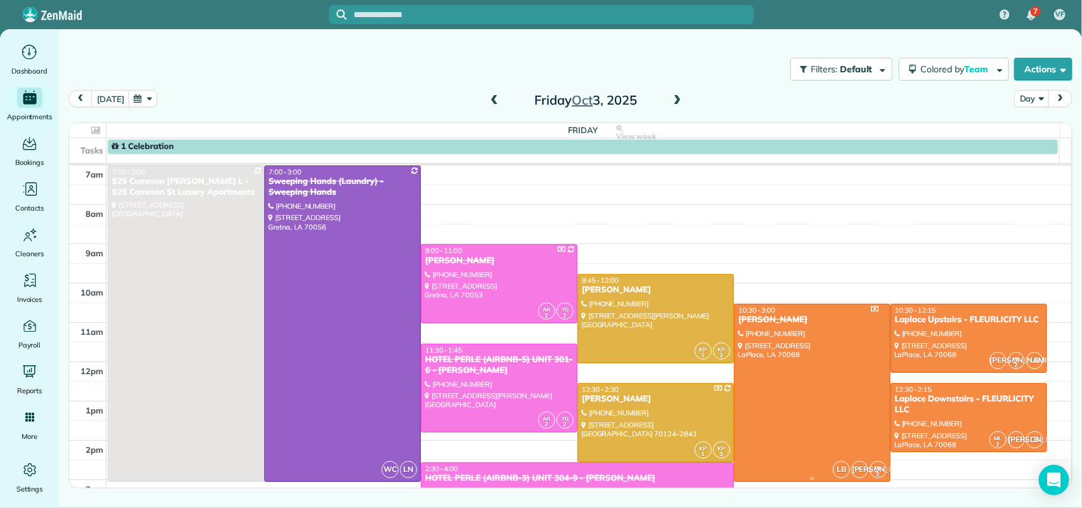
click at [787, 323] on div "[PERSON_NAME]" at bounding box center [812, 319] width 149 height 11
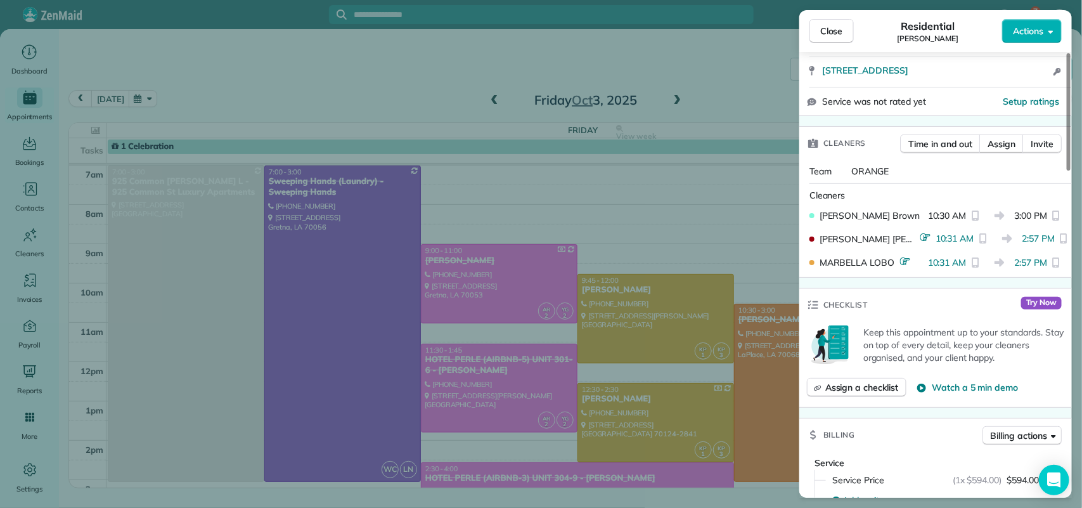
scroll to position [396, 0]
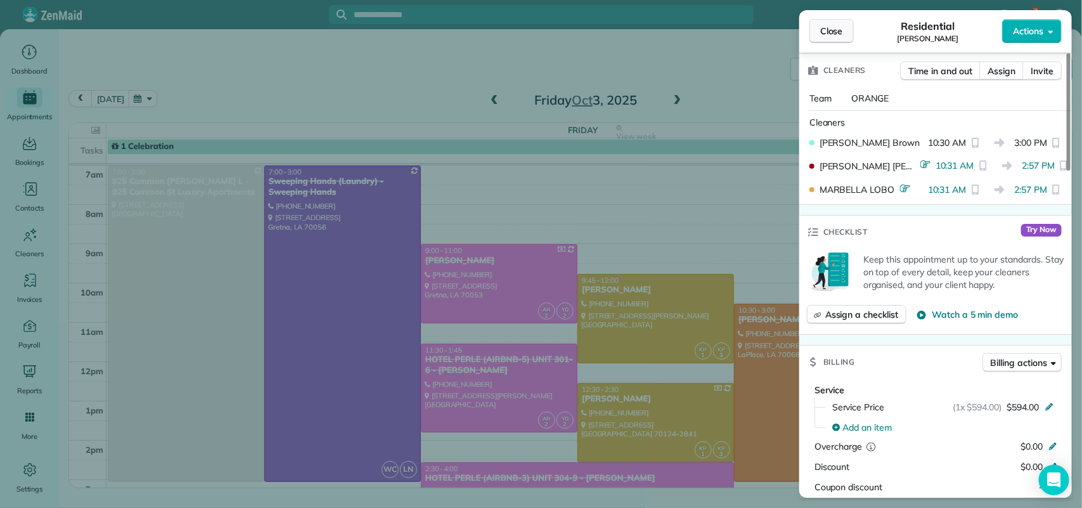
click at [815, 24] on button "Close" at bounding box center [831, 31] width 44 height 24
